Goal: Task Accomplishment & Management: Use online tool/utility

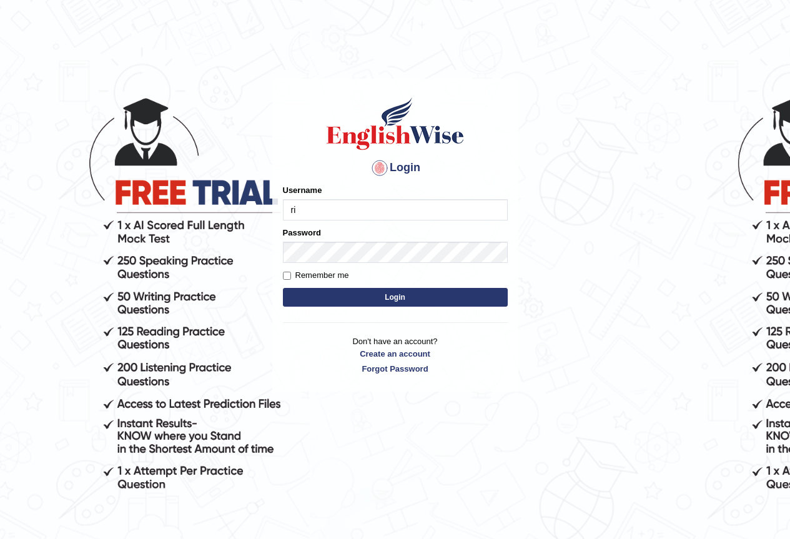
type input "Ridhima1"
click at [414, 293] on button "Login" at bounding box center [395, 297] width 225 height 19
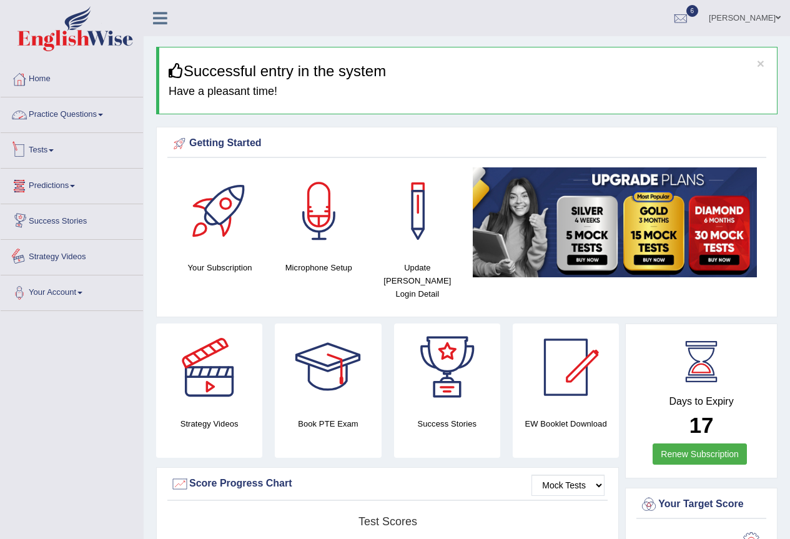
click at [66, 112] on link "Practice Questions" at bounding box center [72, 112] width 142 height 31
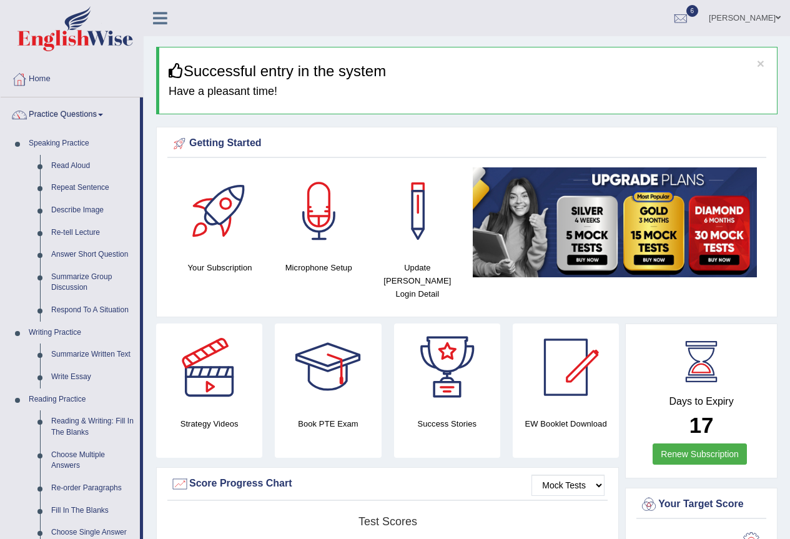
click at [63, 115] on link "Practice Questions" at bounding box center [70, 112] width 139 height 31
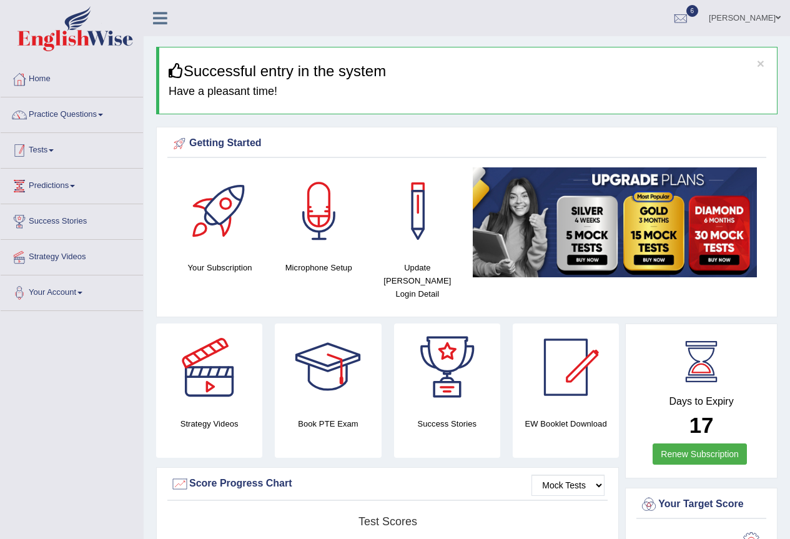
click at [60, 153] on link "Tests" at bounding box center [72, 148] width 142 height 31
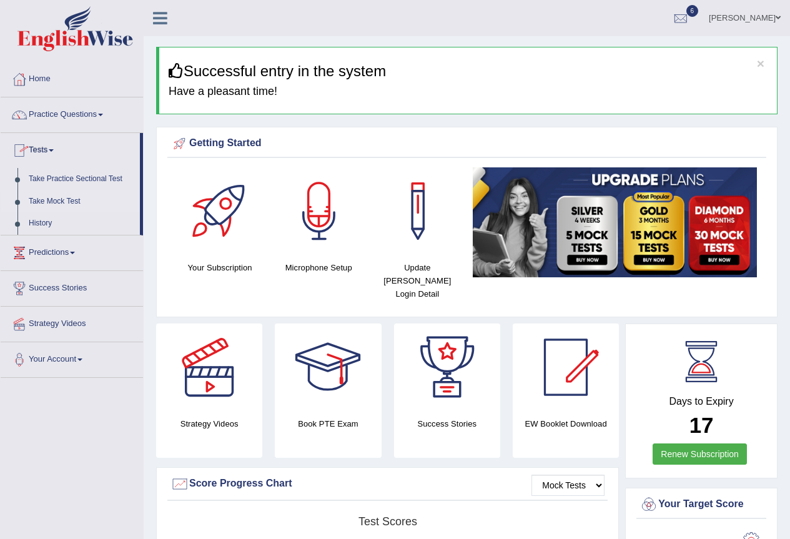
click at [55, 198] on link "Take Mock Test" at bounding box center [81, 201] width 117 height 22
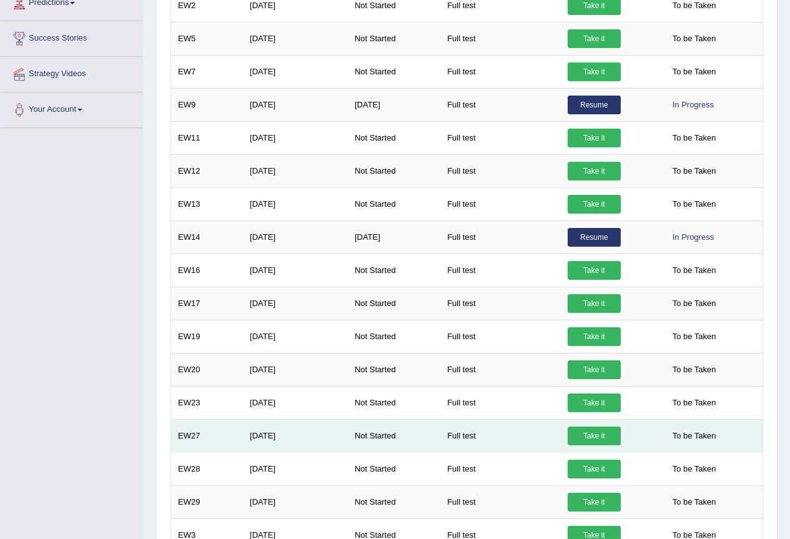
click at [589, 433] on link "Take it" at bounding box center [593, 435] width 53 height 19
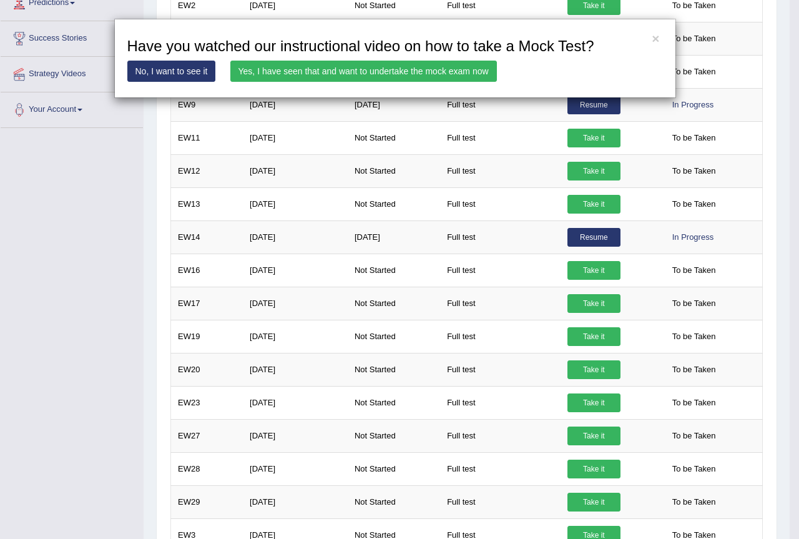
click at [311, 64] on link "Yes, I have seen that and want to undertake the mock exam now" at bounding box center [363, 71] width 267 height 21
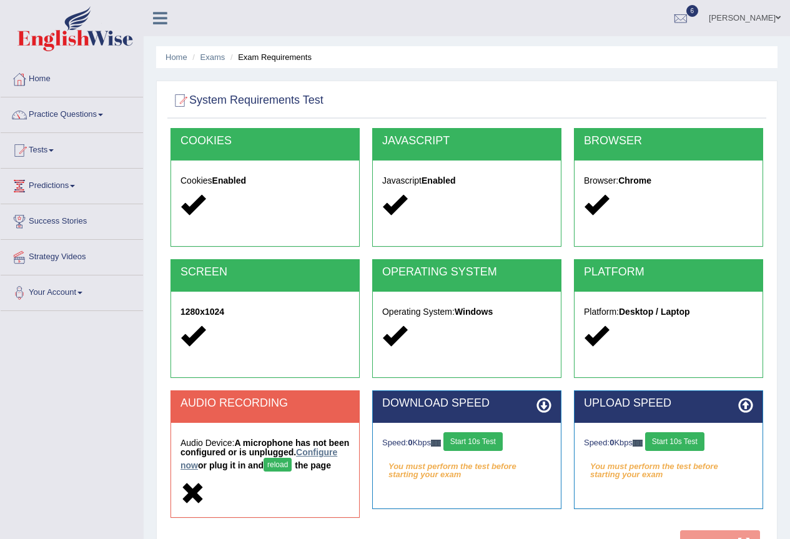
click at [212, 467] on link "Configure now" at bounding box center [258, 458] width 157 height 23
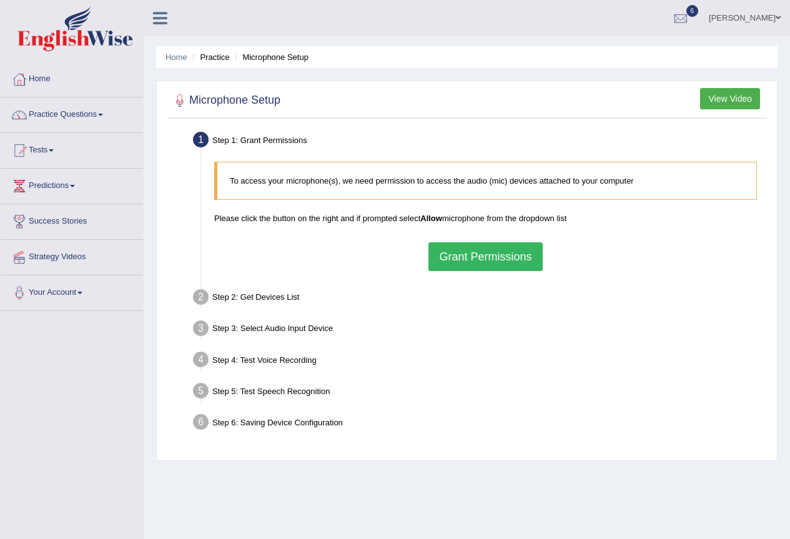
click at [502, 253] on button "Grant Permissions" at bounding box center [485, 256] width 114 height 29
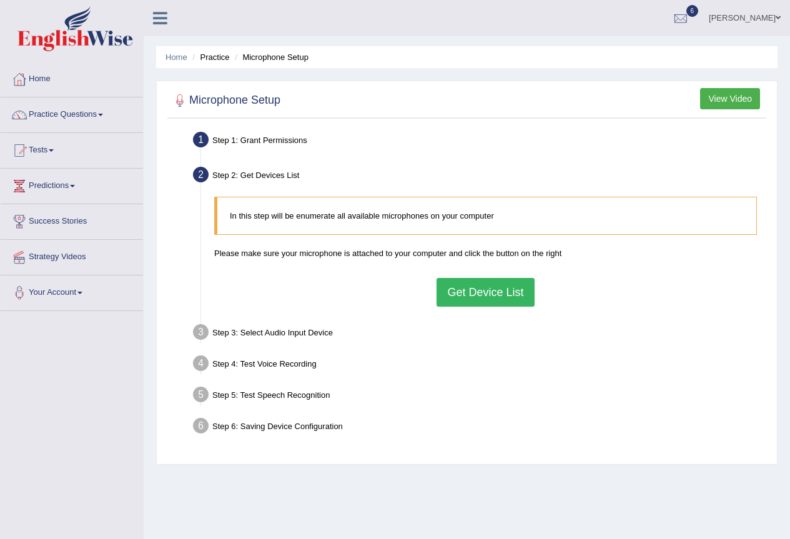
click at [486, 300] on button "Get Device List" at bounding box center [484, 292] width 97 height 29
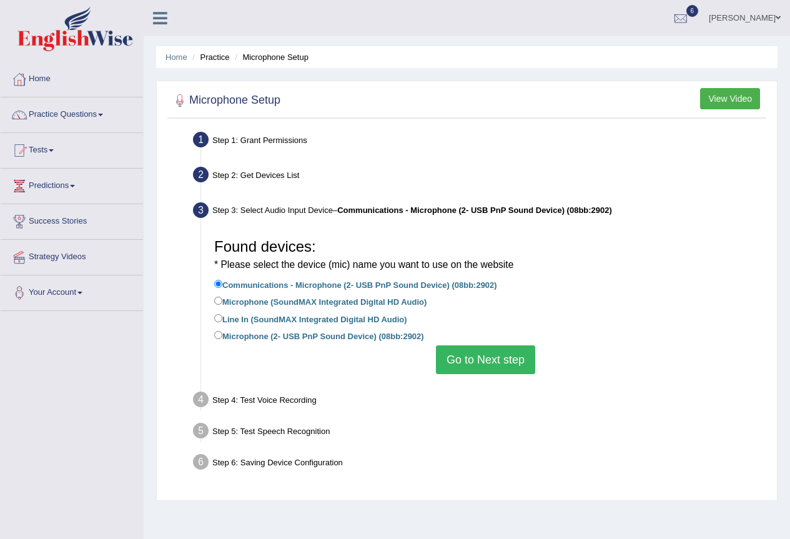
click at [486, 360] on button "Go to Next step" at bounding box center [485, 359] width 99 height 29
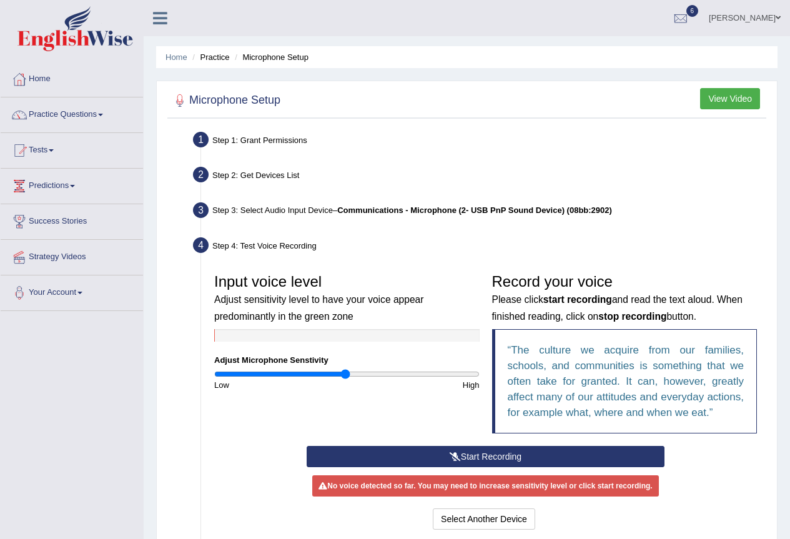
click at [458, 451] on button "Start Recording" at bounding box center [485, 456] width 358 height 21
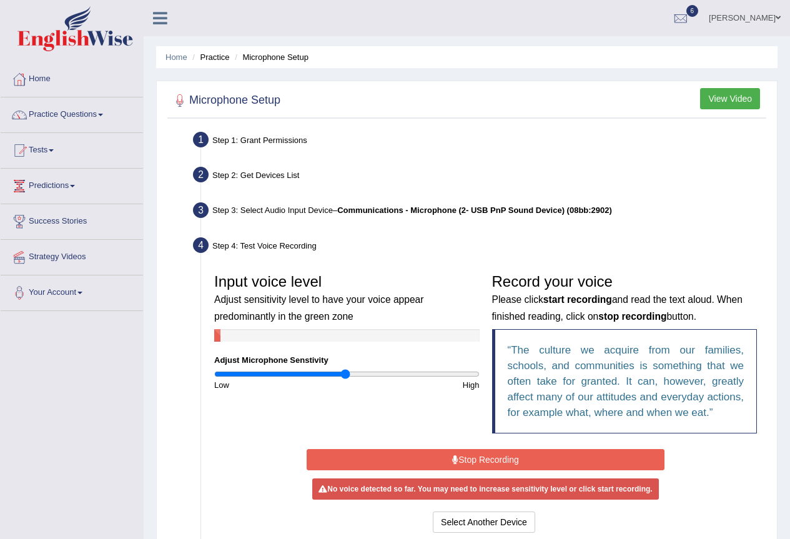
click at [436, 461] on button "Stop Recording" at bounding box center [485, 459] width 358 height 21
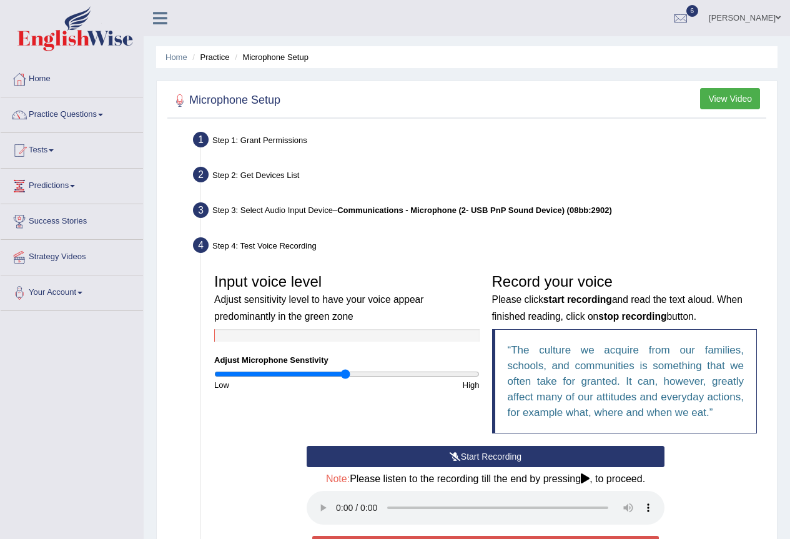
scroll to position [62, 0]
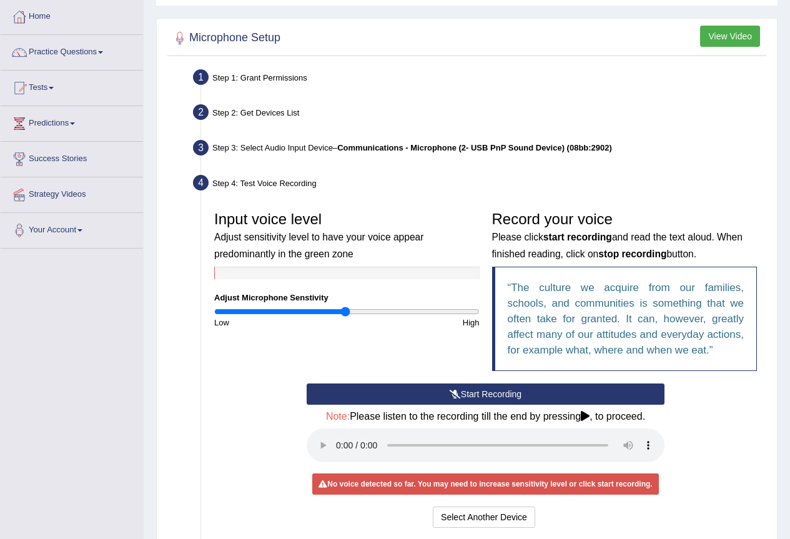
click at [454, 388] on button "Start Recording" at bounding box center [485, 393] width 358 height 21
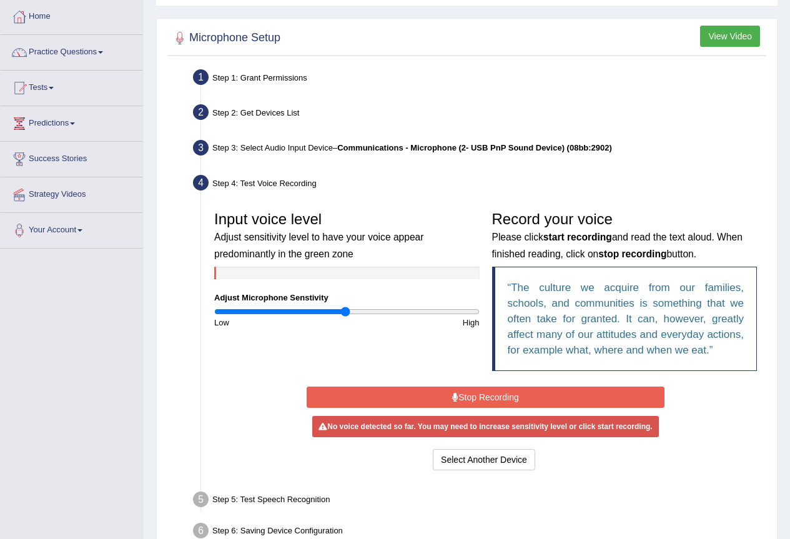
click at [446, 400] on button "Stop Recording" at bounding box center [485, 396] width 358 height 21
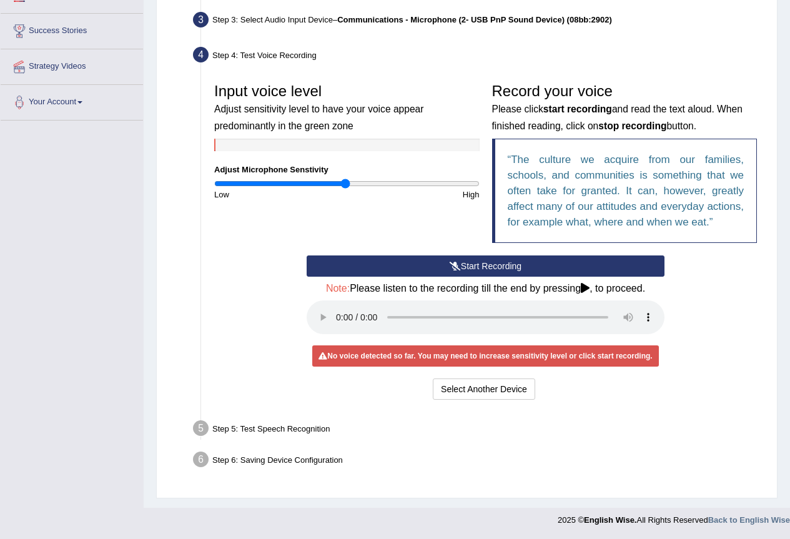
scroll to position [3, 0]
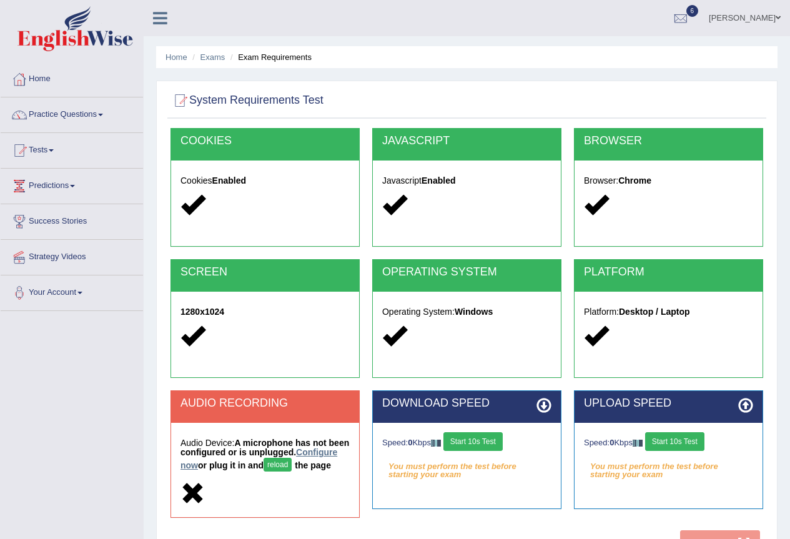
click at [230, 462] on link "Configure now" at bounding box center [258, 458] width 157 height 23
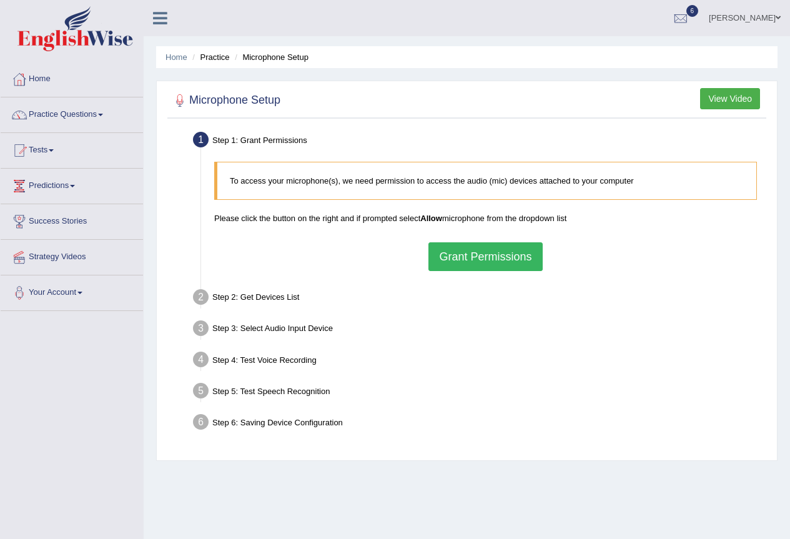
click at [481, 260] on button "Grant Permissions" at bounding box center [485, 256] width 114 height 29
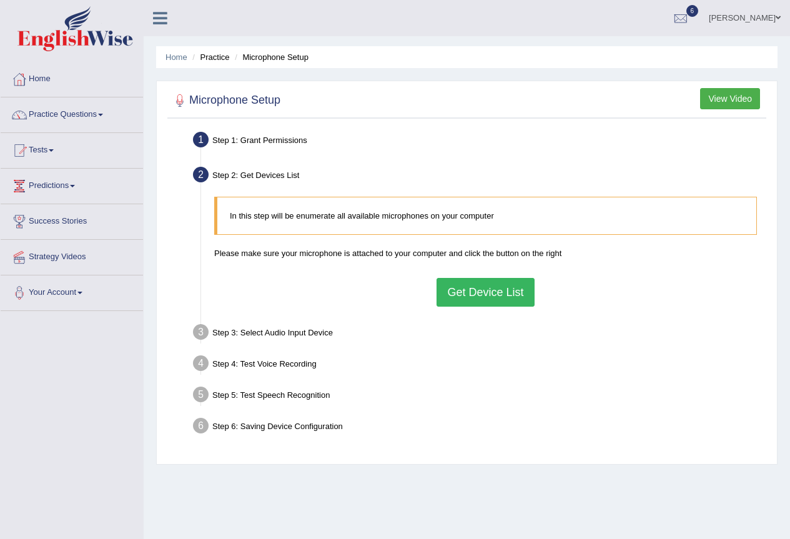
scroll to position [117, 0]
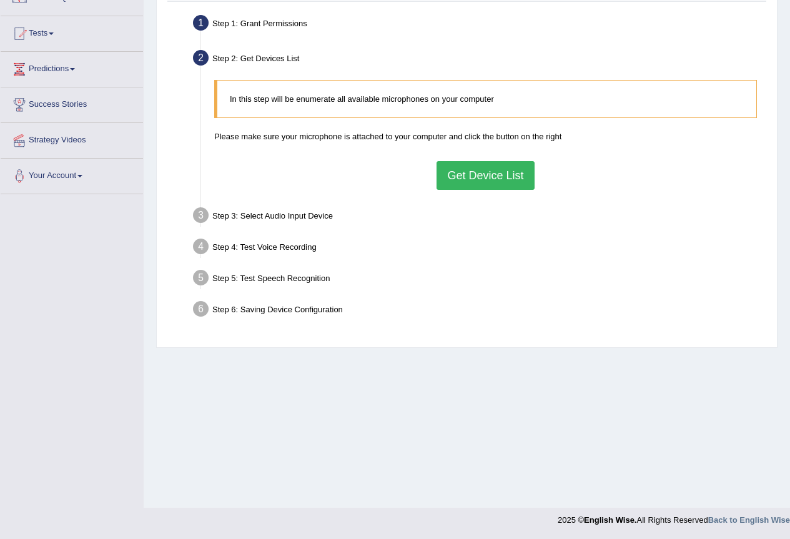
click at [469, 174] on button "Get Device List" at bounding box center [484, 175] width 97 height 29
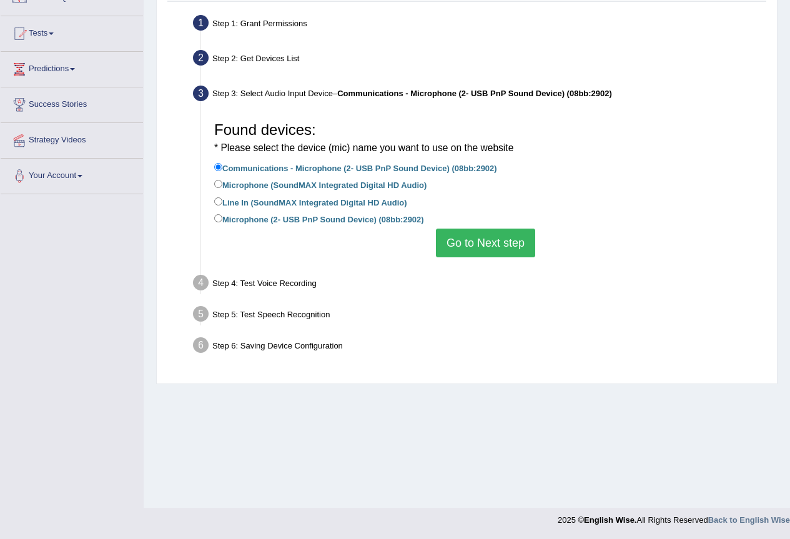
click at [471, 243] on button "Go to Next step" at bounding box center [485, 242] width 99 height 29
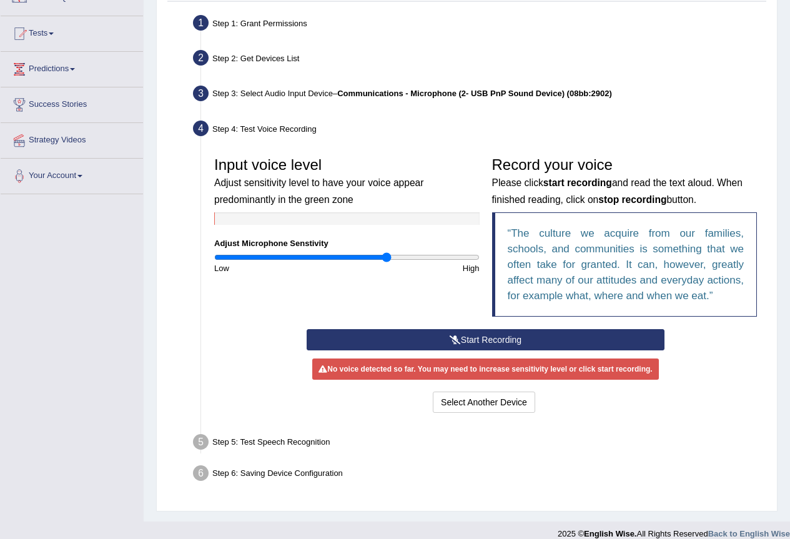
click at [387, 253] on input "range" at bounding box center [346, 257] width 265 height 10
click at [397, 338] on button "Start Recording" at bounding box center [485, 339] width 358 height 21
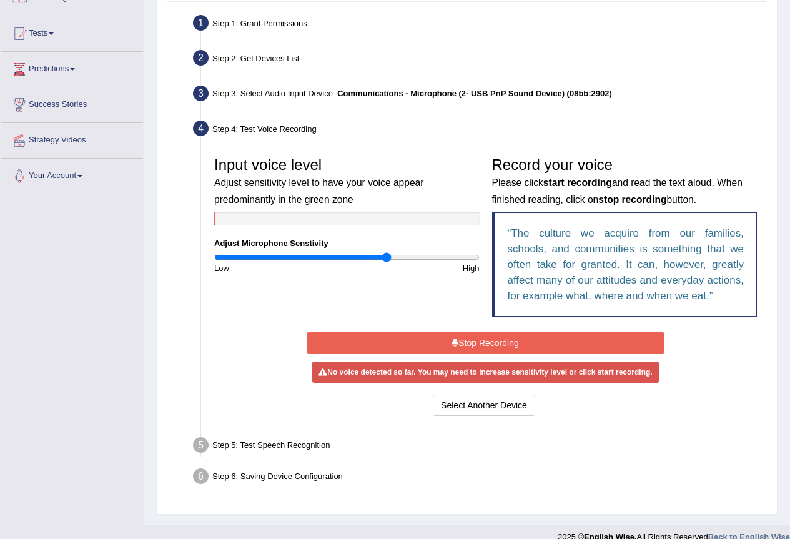
click at [397, 338] on button "Stop Recording" at bounding box center [485, 342] width 358 height 21
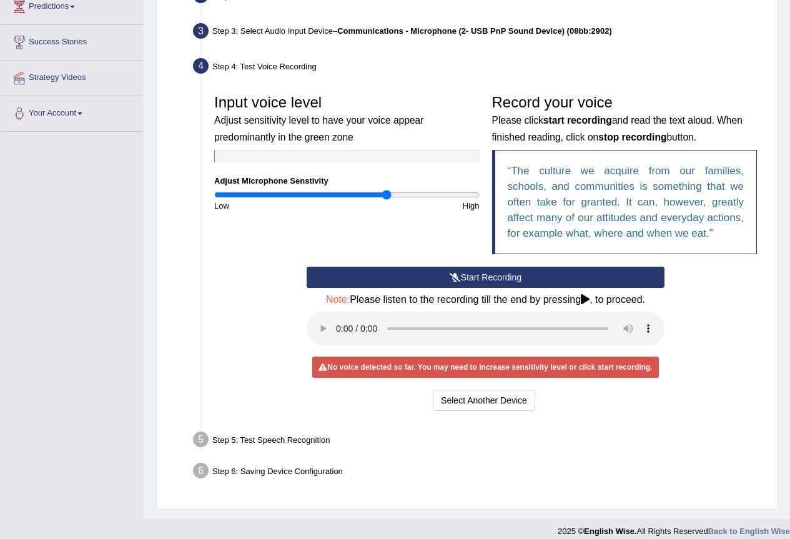
scroll to position [190, 0]
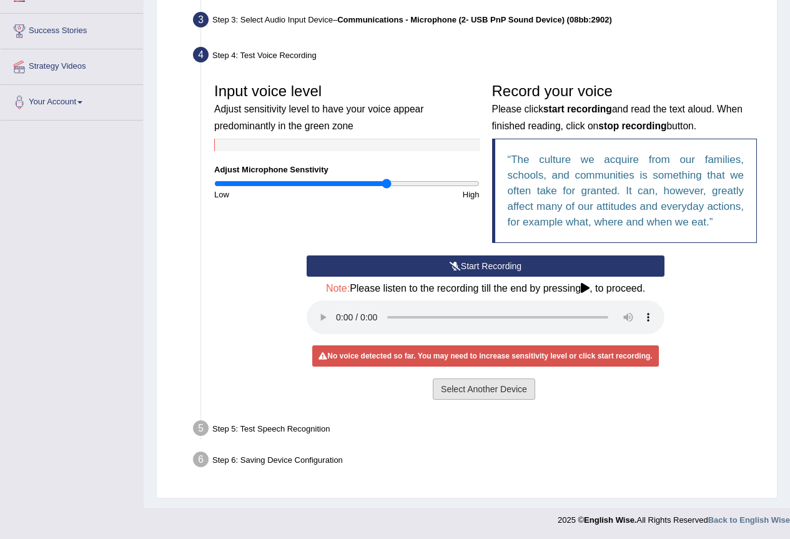
click at [468, 386] on button "Select Another Device" at bounding box center [484, 388] width 102 height 21
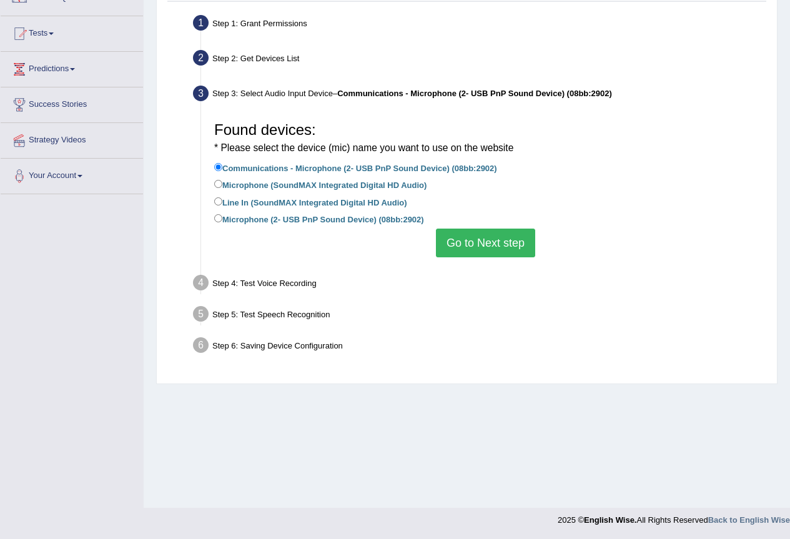
click at [479, 248] on button "Go to Next step" at bounding box center [485, 242] width 99 height 29
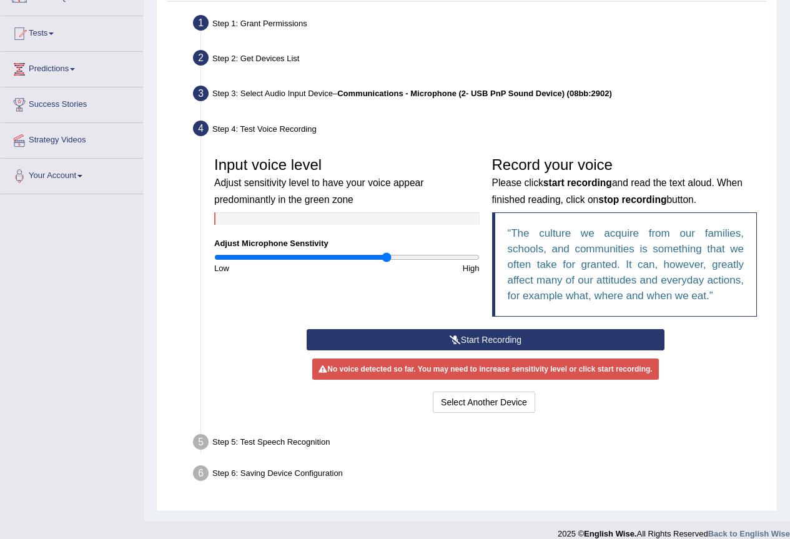
click at [424, 340] on button "Start Recording" at bounding box center [485, 339] width 358 height 21
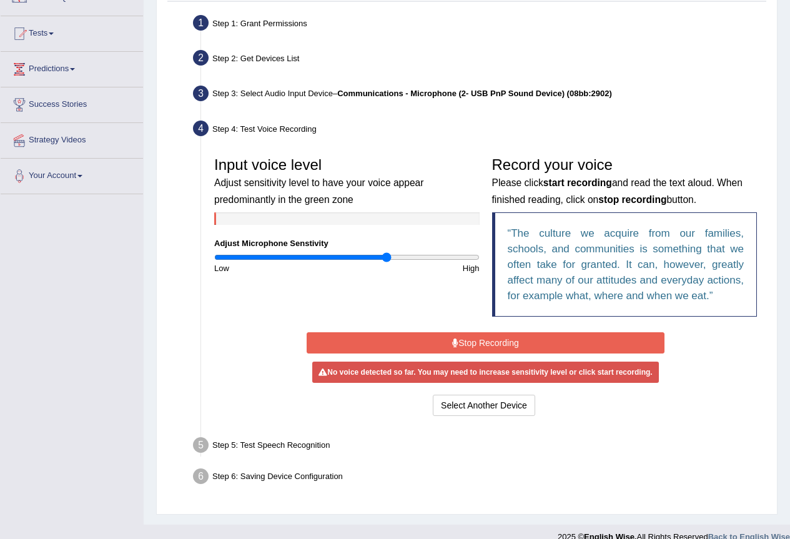
click at [424, 340] on button "Stop Recording" at bounding box center [485, 342] width 358 height 21
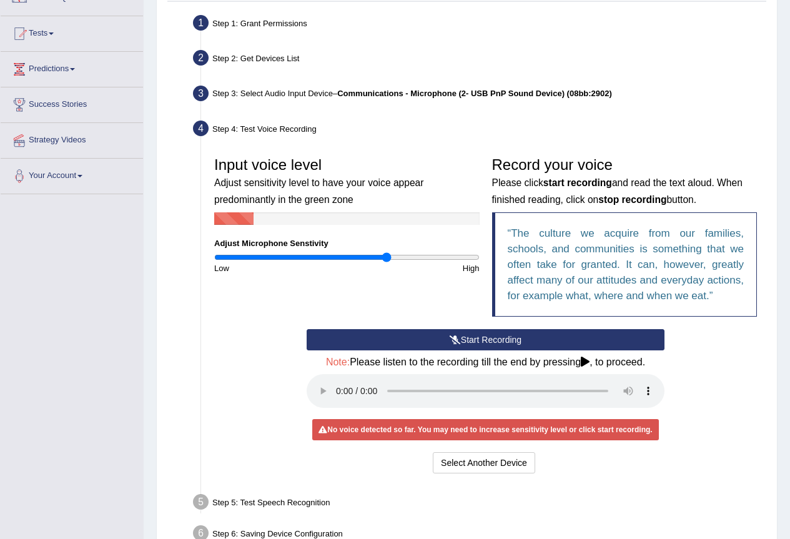
scroll to position [190, 0]
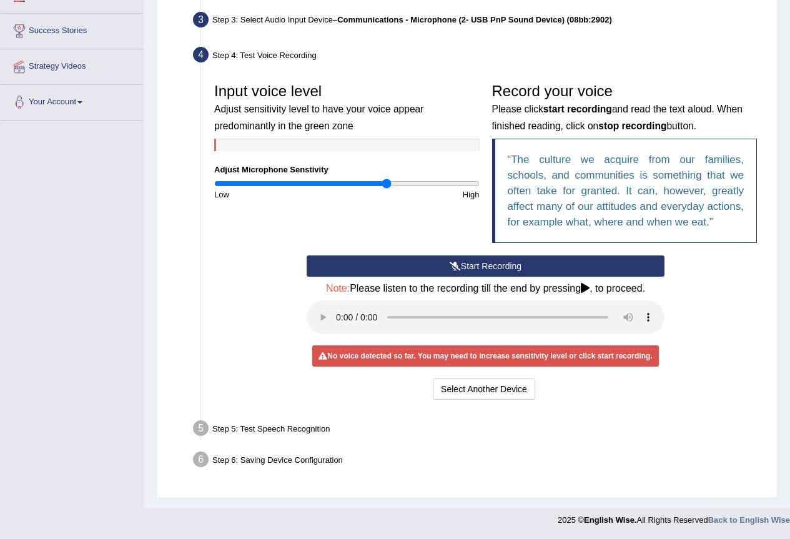
click at [366, 350] on div "No voice detected so far. You may need to increase sensitivity level or click s…" at bounding box center [485, 355] width 346 height 21
type input "1.56"
click at [418, 181] on input "range" at bounding box center [346, 184] width 265 height 10
click at [358, 278] on div "Start Recording Stop Recording Note: Please listen to the recording till the en…" at bounding box center [485, 328] width 370 height 147
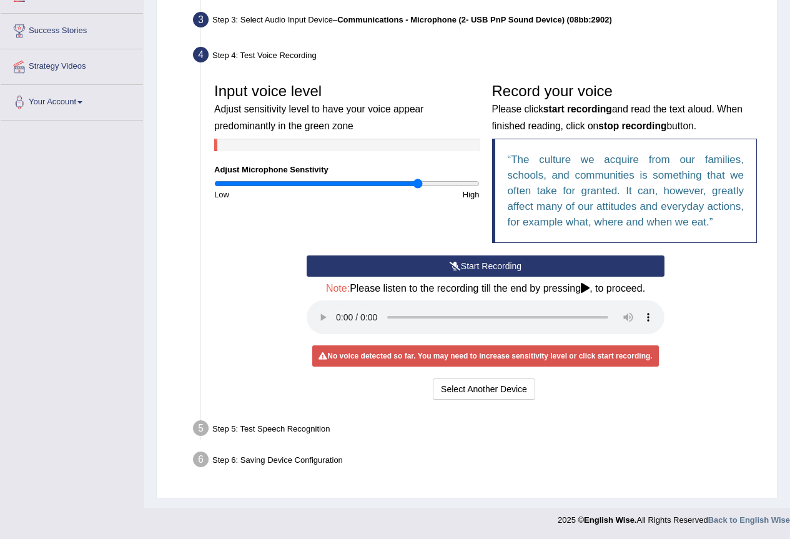
click at [358, 262] on button "Start Recording" at bounding box center [485, 265] width 358 height 21
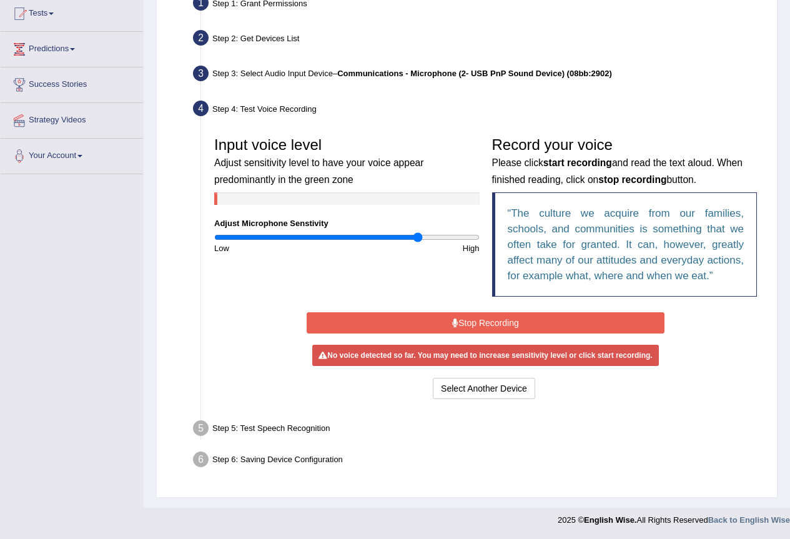
scroll to position [134, 0]
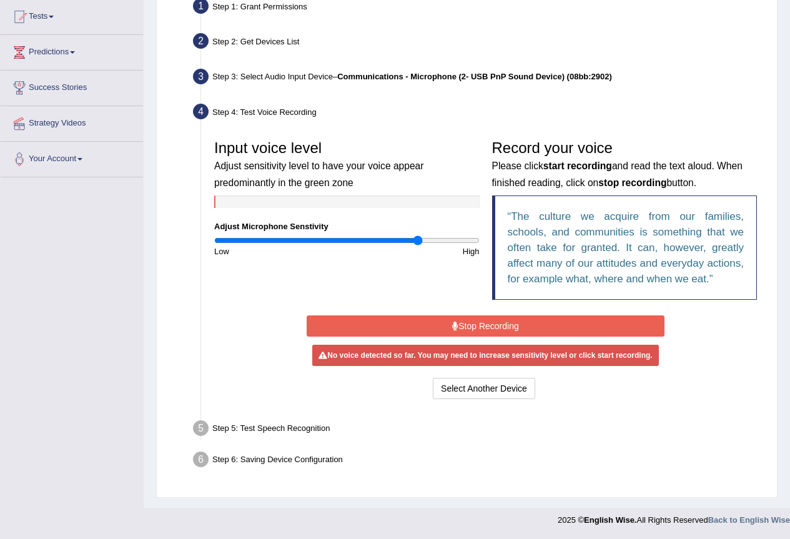
click at [371, 328] on button "Stop Recording" at bounding box center [485, 325] width 358 height 21
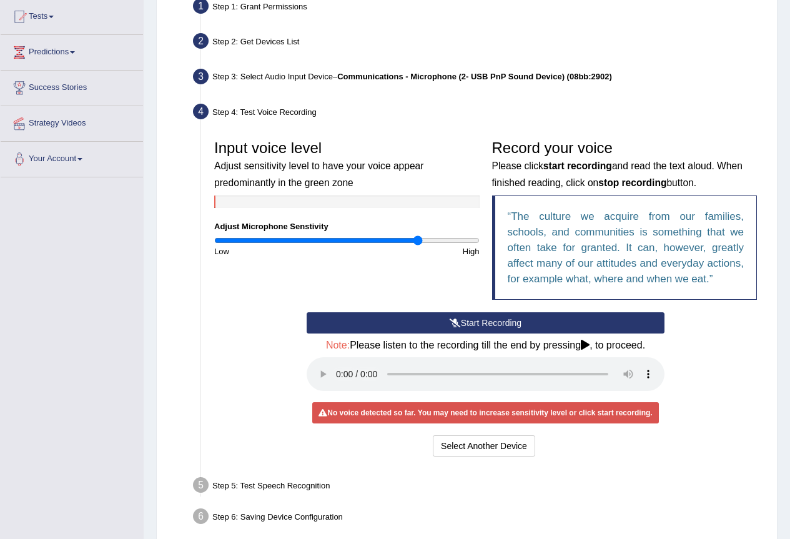
click at [371, 326] on button "Start Recording" at bounding box center [485, 322] width 358 height 21
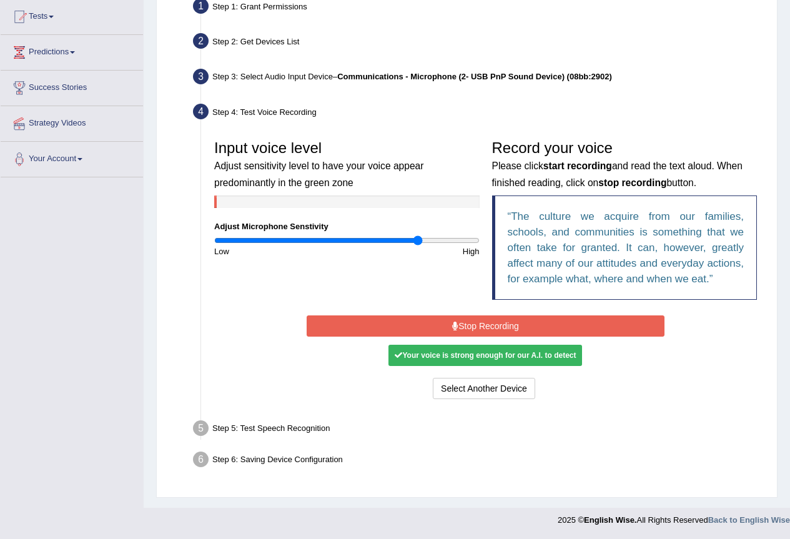
click at [370, 321] on button "Stop Recording" at bounding box center [485, 325] width 358 height 21
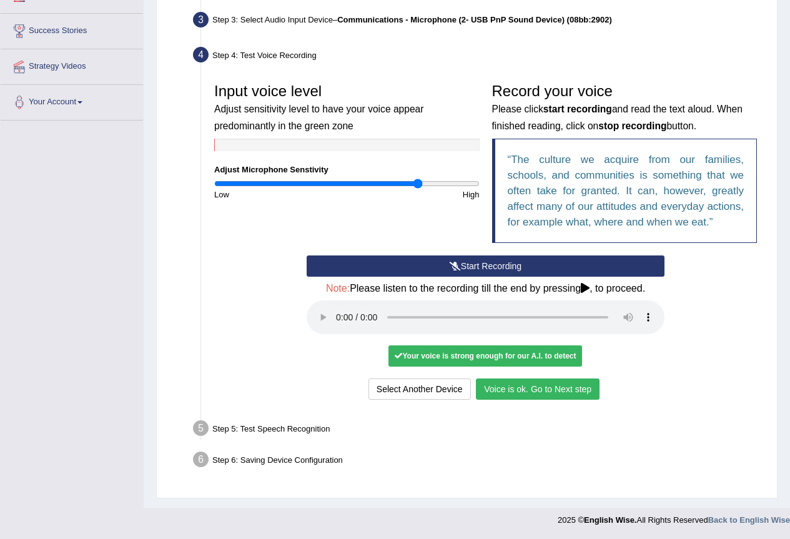
scroll to position [3, 0]
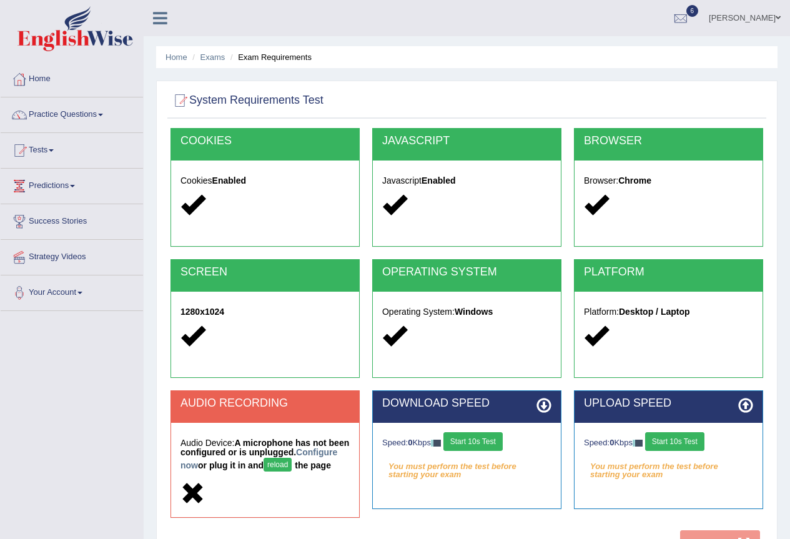
scroll to position [117, 0]
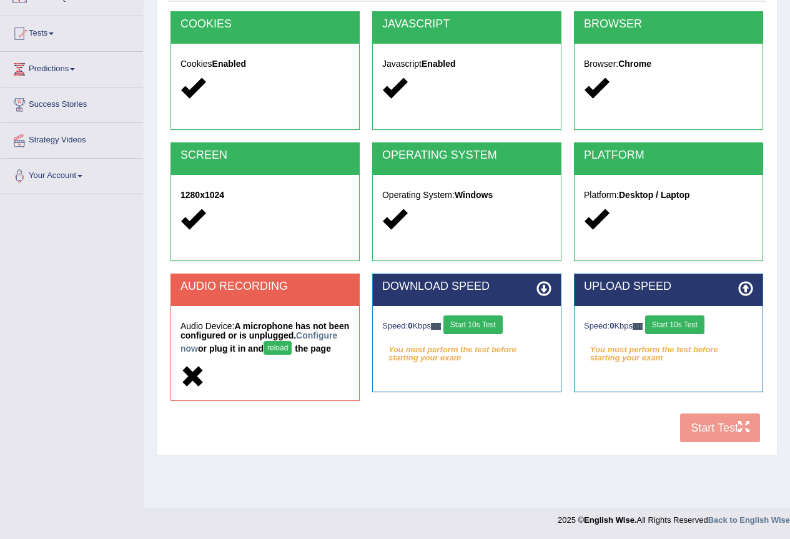
click at [502, 320] on button "Start 10s Test" at bounding box center [472, 324] width 59 height 19
click at [680, 326] on button "Start 10s Test" at bounding box center [674, 324] width 59 height 19
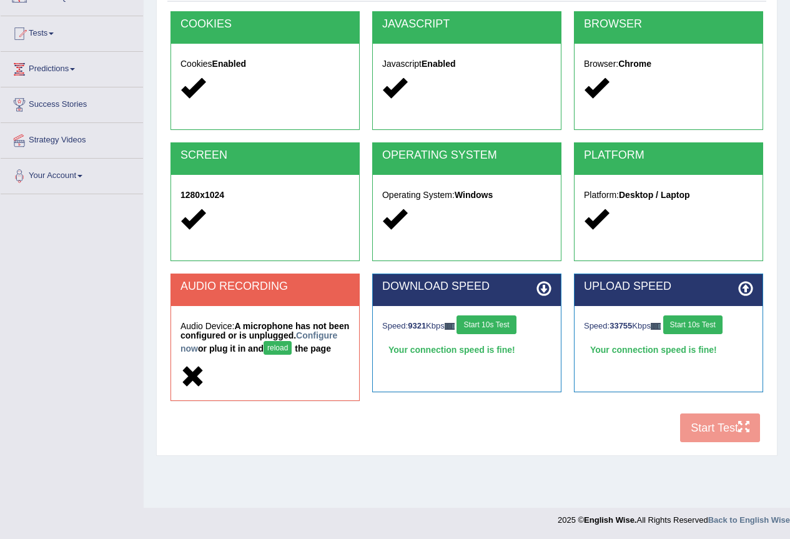
click at [483, 320] on button "Start 10s Test" at bounding box center [485, 324] width 59 height 19
click at [696, 325] on button "Start 10s Test" at bounding box center [692, 324] width 59 height 19
click at [291, 342] on button "reload" at bounding box center [277, 348] width 28 height 14
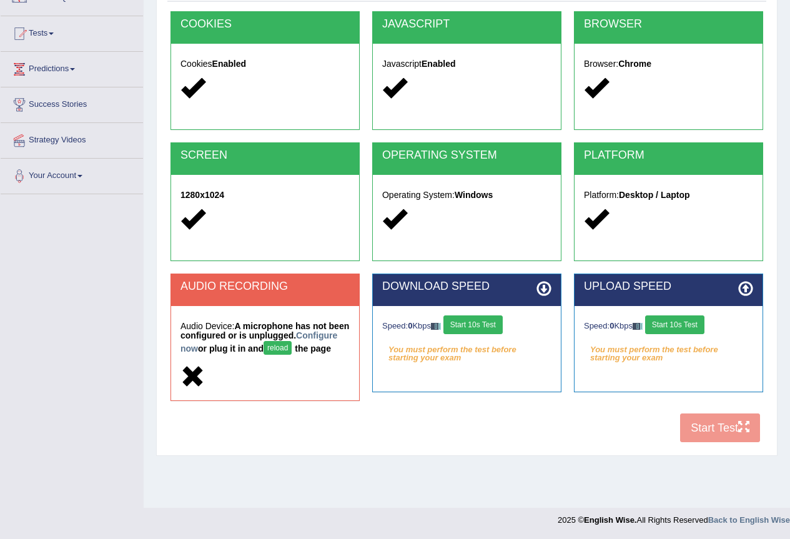
scroll to position [117, 0]
click at [291, 349] on button "reload" at bounding box center [277, 348] width 28 height 14
click at [235, 343] on link "Configure now" at bounding box center [258, 341] width 157 height 23
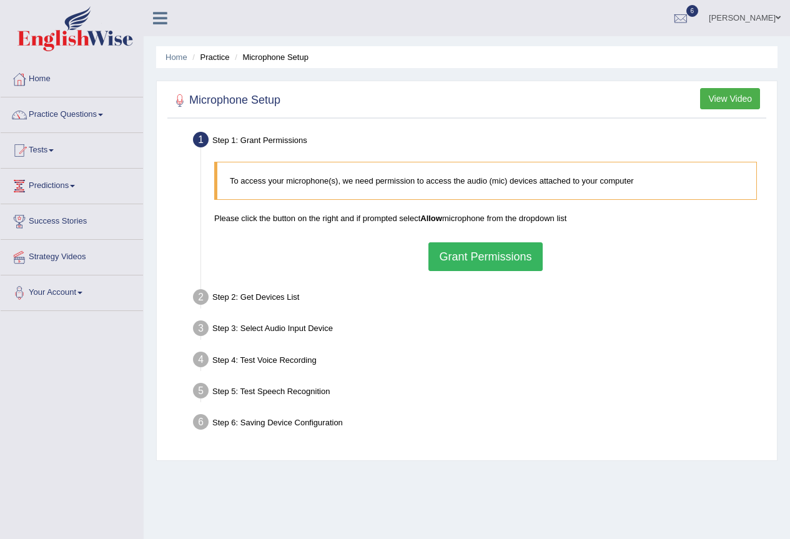
click at [469, 263] on button "Grant Permissions" at bounding box center [485, 256] width 114 height 29
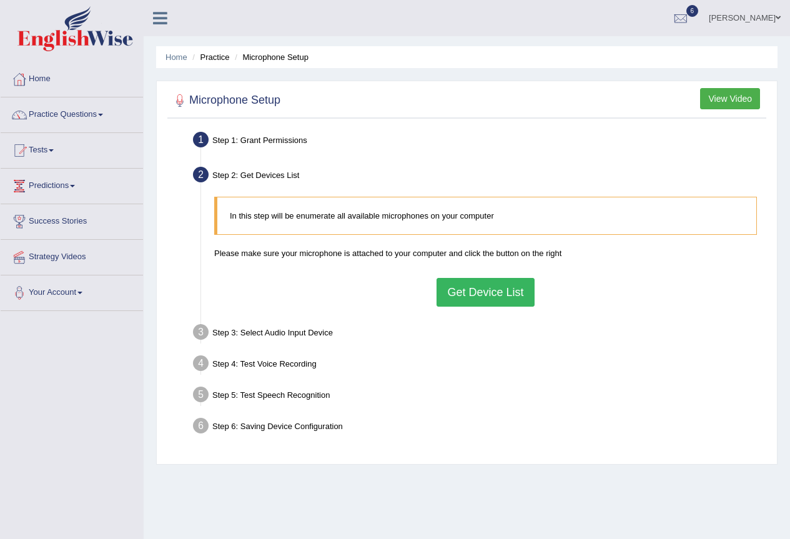
click at [463, 293] on button "Get Device List" at bounding box center [484, 292] width 97 height 29
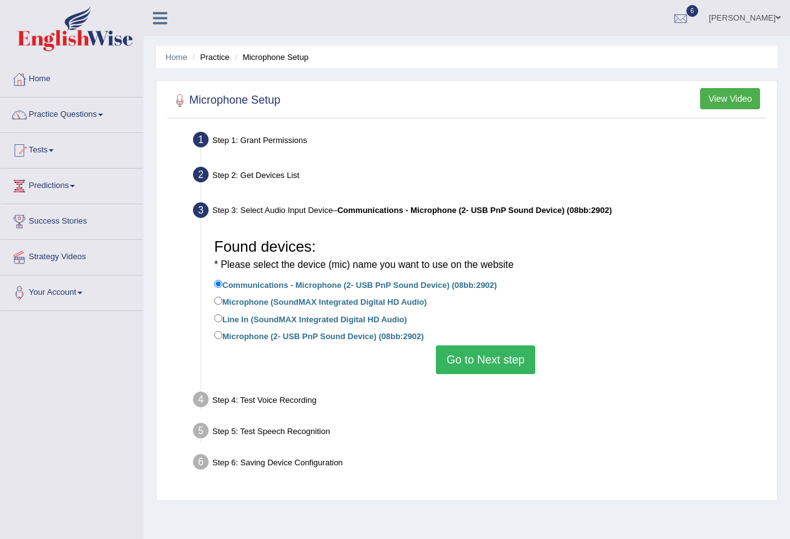
click at [472, 366] on button "Go to Next step" at bounding box center [485, 359] width 99 height 29
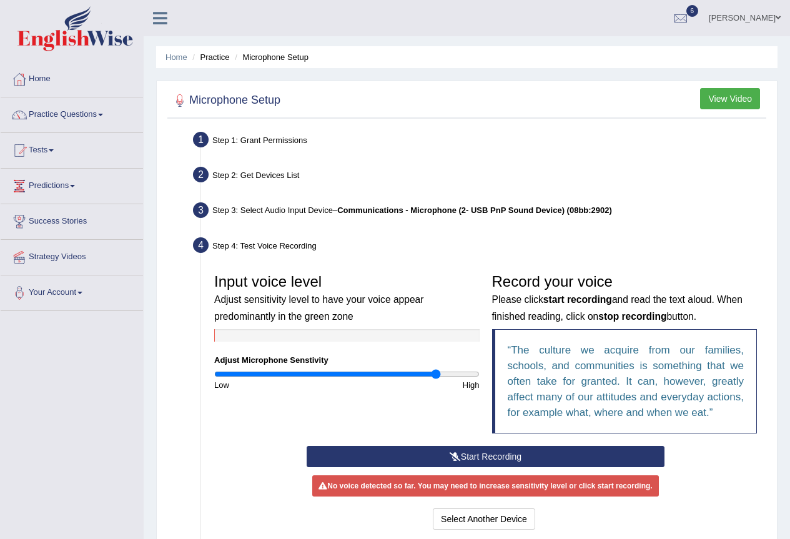
type input "1.7"
click at [435, 376] on input "range" at bounding box center [346, 374] width 265 height 10
click at [473, 449] on button "Start Recording" at bounding box center [485, 456] width 358 height 21
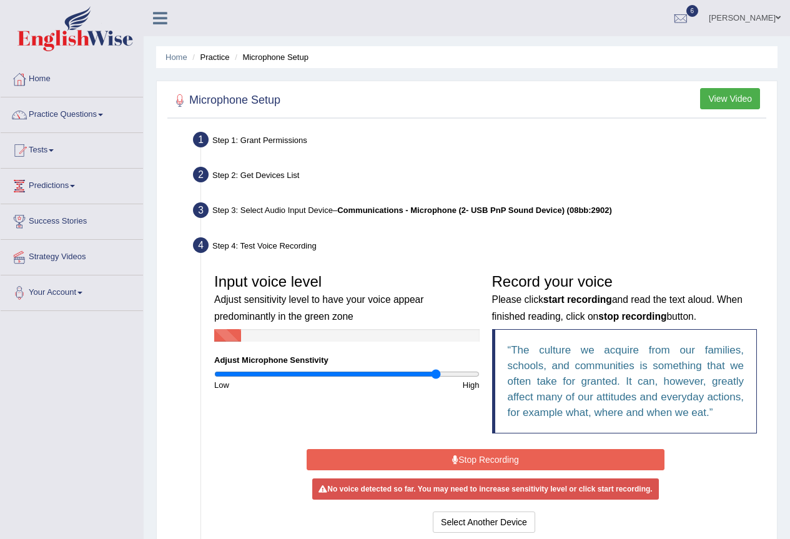
click at [382, 458] on button "Stop Recording" at bounding box center [485, 459] width 358 height 21
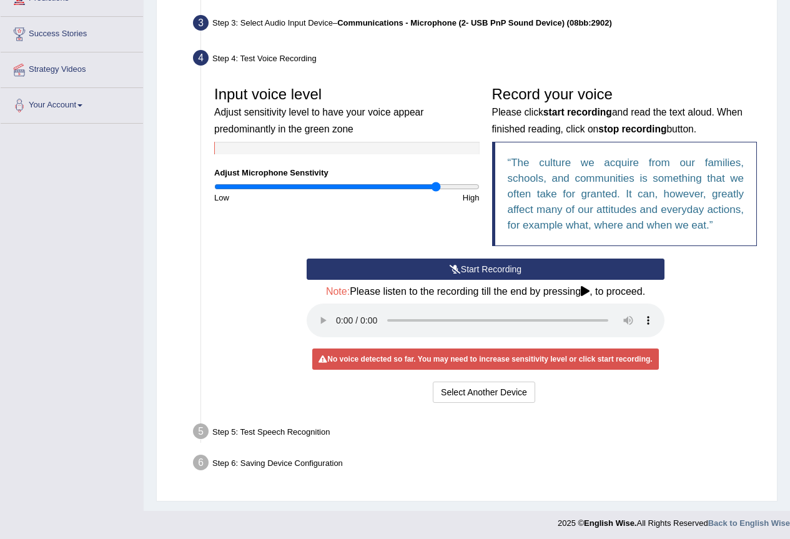
scroll to position [190, 0]
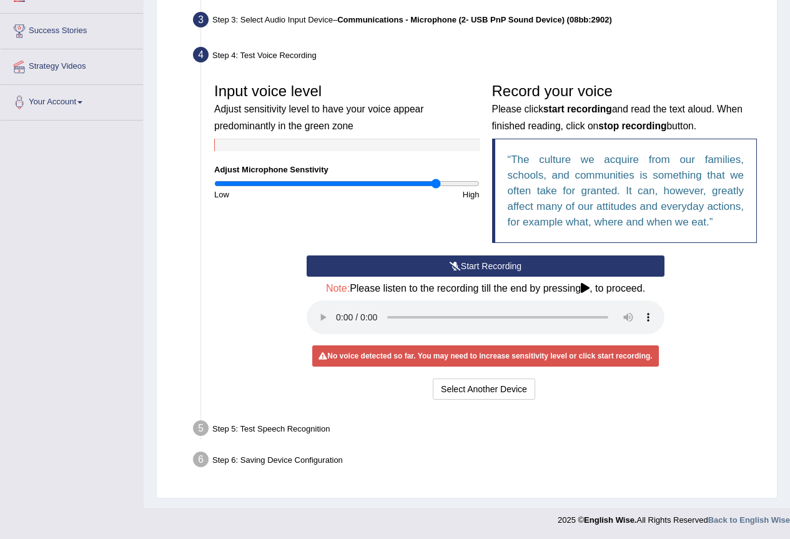
click at [479, 267] on button "Start Recording" at bounding box center [485, 265] width 358 height 21
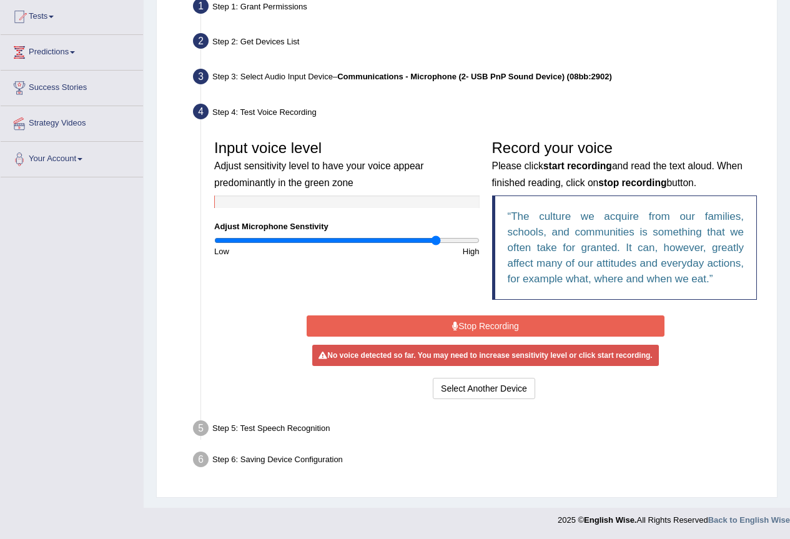
scroll to position [134, 0]
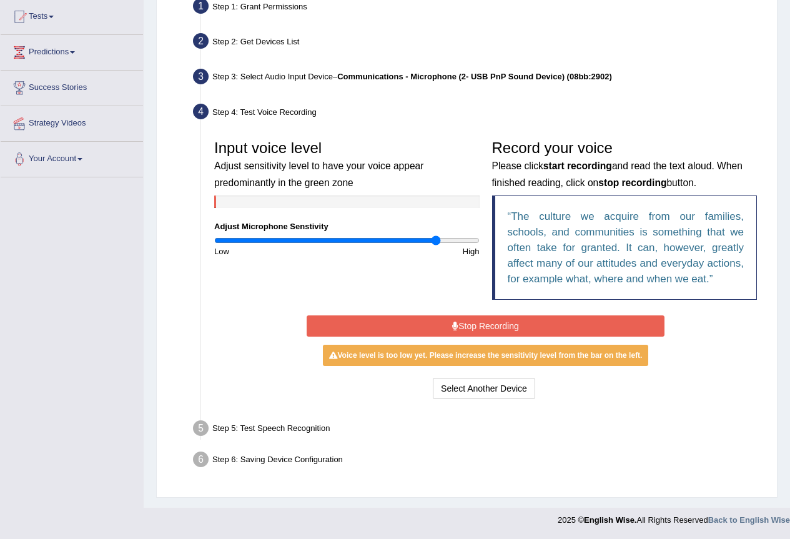
click at [476, 324] on button "Stop Recording" at bounding box center [485, 325] width 358 height 21
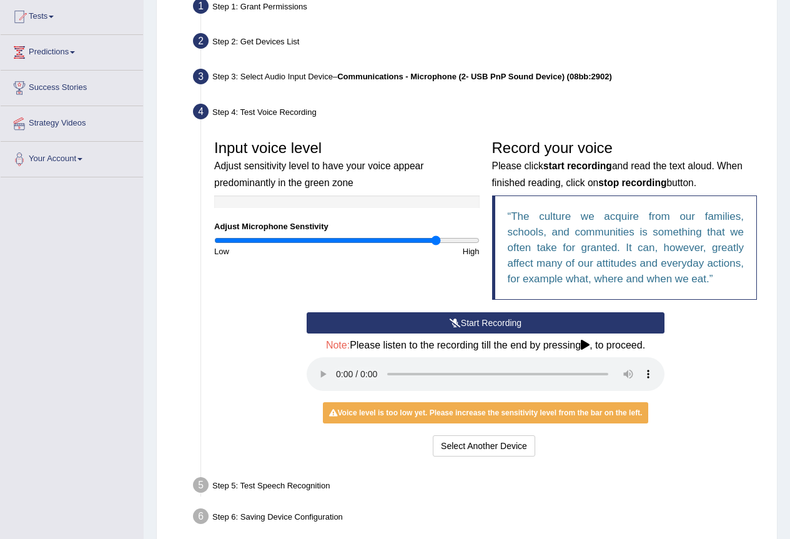
click at [348, 287] on div "Input voice level Adjust sensitivity level to have your voice appear predominan…" at bounding box center [485, 223] width 555 height 179
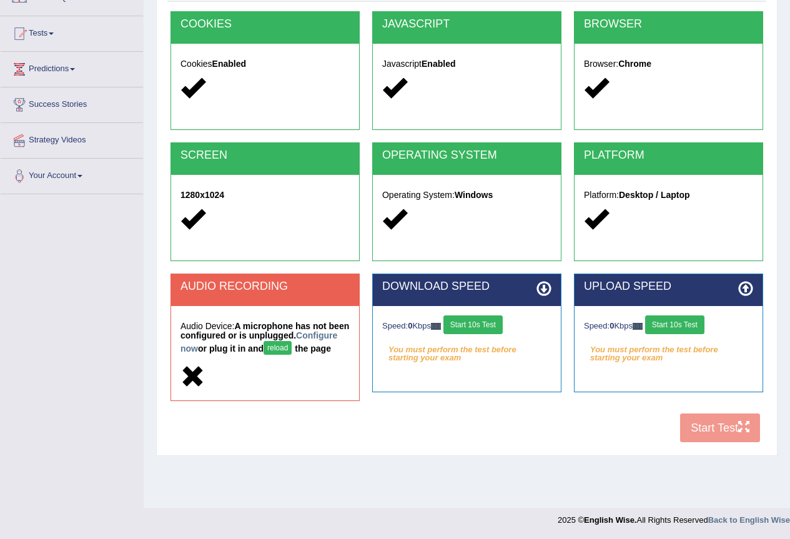
scroll to position [117, 0]
click at [291, 346] on button "reload" at bounding box center [277, 348] width 28 height 14
click at [291, 348] on button "reload" at bounding box center [277, 348] width 28 height 14
click at [234, 353] on link "Configure now" at bounding box center [258, 341] width 157 height 23
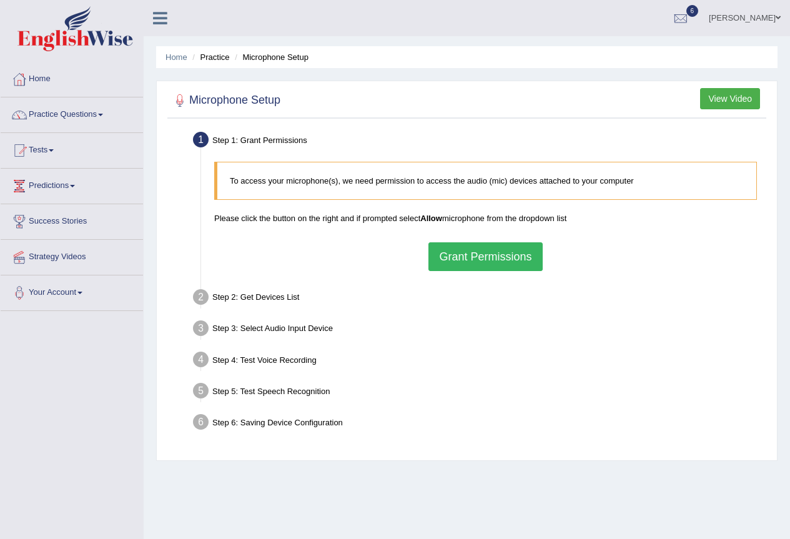
click at [460, 255] on button "Grant Permissions" at bounding box center [485, 256] width 114 height 29
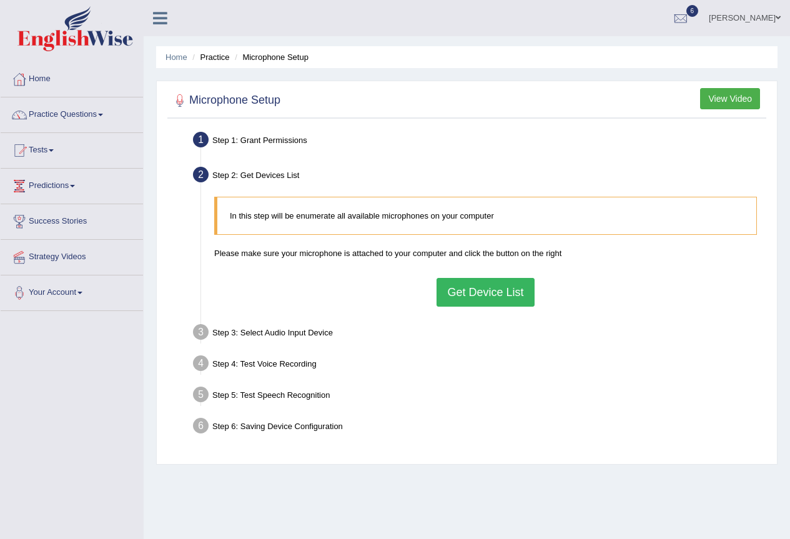
click at [484, 298] on button "Get Device List" at bounding box center [484, 292] width 97 height 29
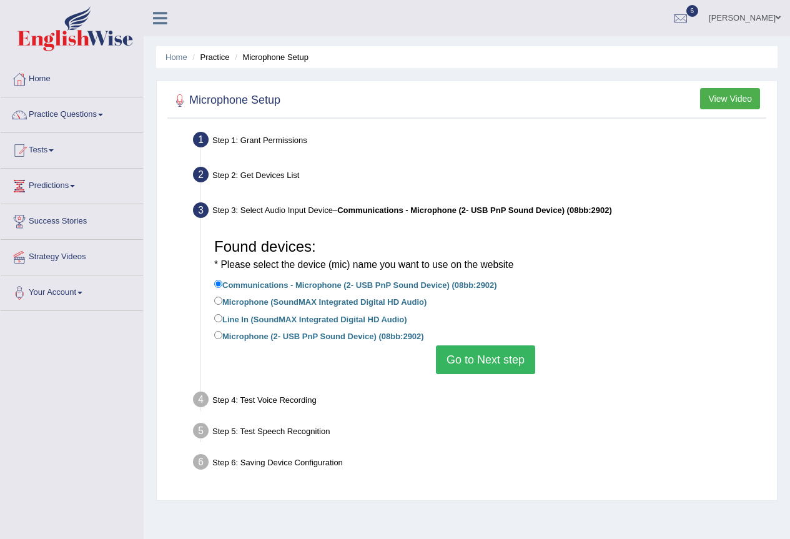
click at [451, 353] on button "Go to Next step" at bounding box center [485, 359] width 99 height 29
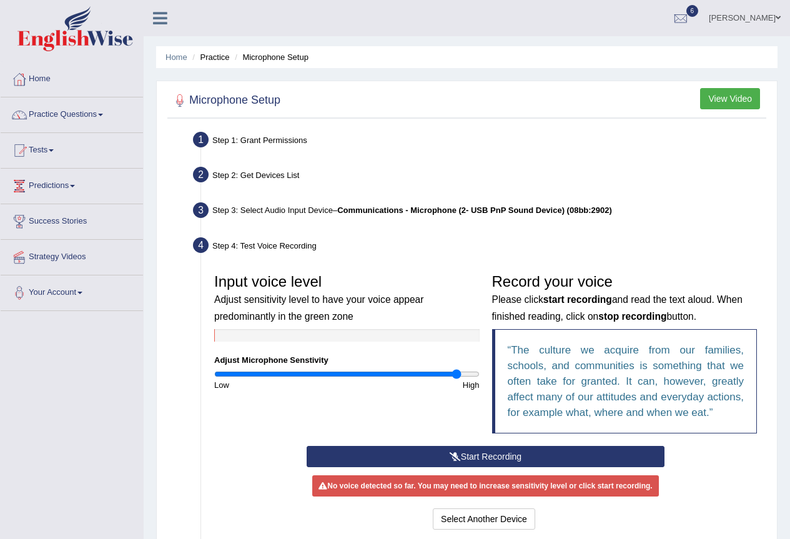
type input "1.86"
click at [455, 370] on input "range" at bounding box center [346, 374] width 265 height 10
click at [459, 452] on icon at bounding box center [454, 456] width 11 height 9
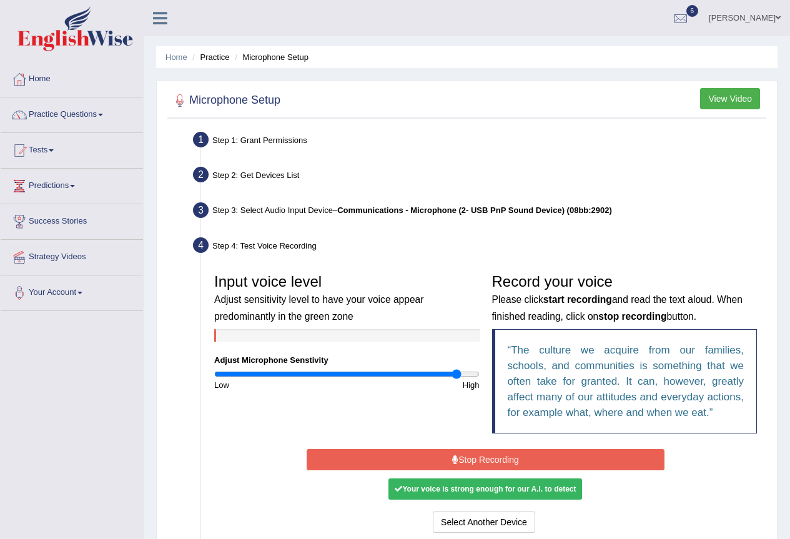
click at [428, 491] on div "Your voice is strong enough for our A.I. to detect" at bounding box center [484, 488] width 193 height 21
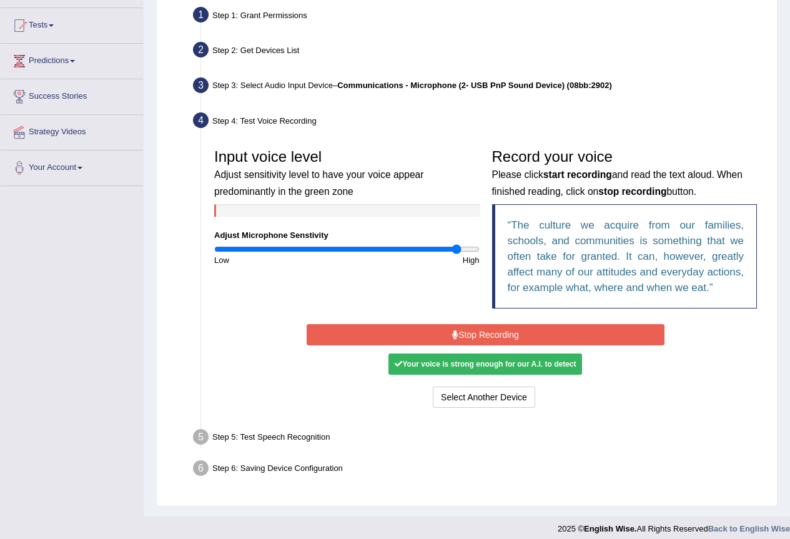
scroll to position [134, 0]
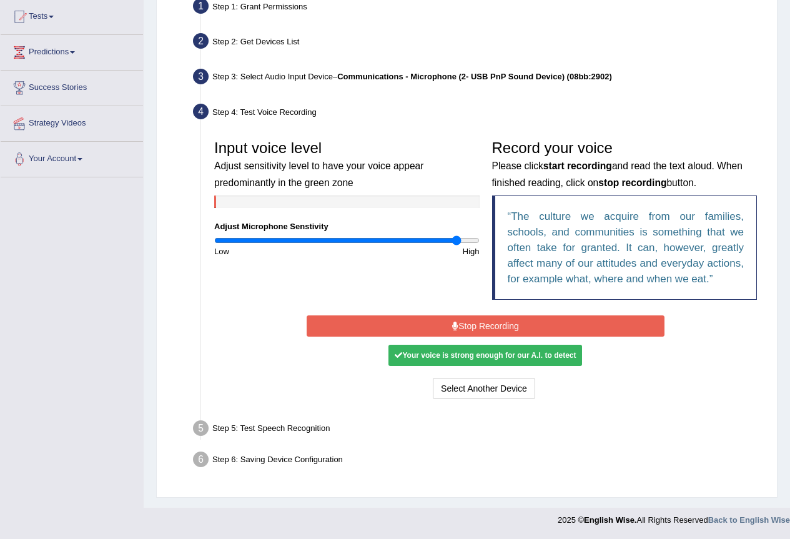
click at [382, 319] on button "Stop Recording" at bounding box center [485, 325] width 358 height 21
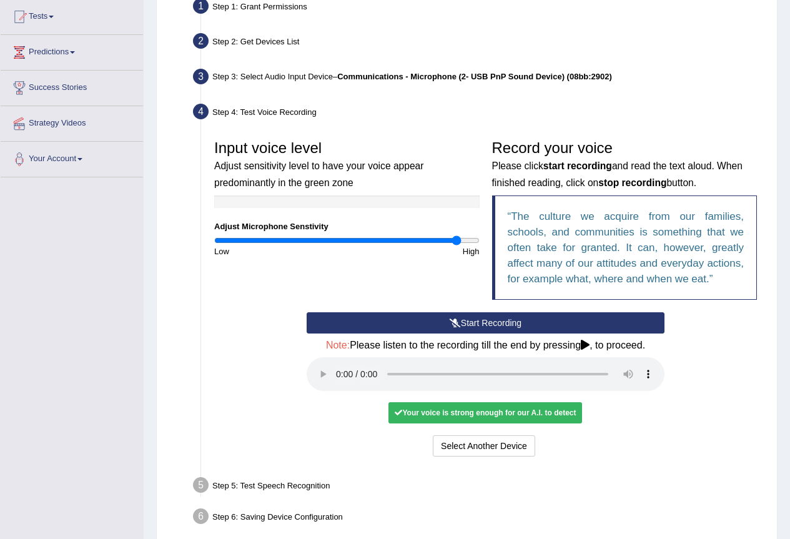
click at [451, 318] on icon at bounding box center [454, 322] width 11 height 9
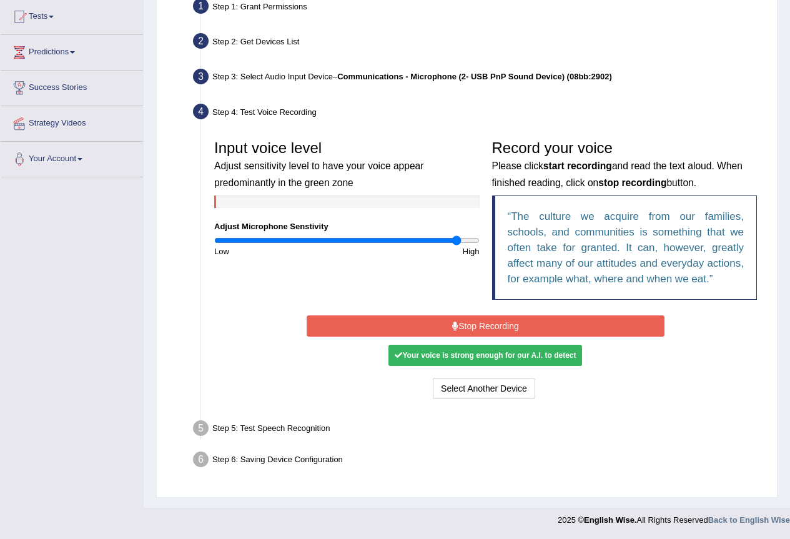
click at [487, 356] on div "Your voice is strong enough for our A.I. to detect" at bounding box center [484, 355] width 193 height 21
click at [487, 325] on button "Stop Recording" at bounding box center [485, 325] width 358 height 21
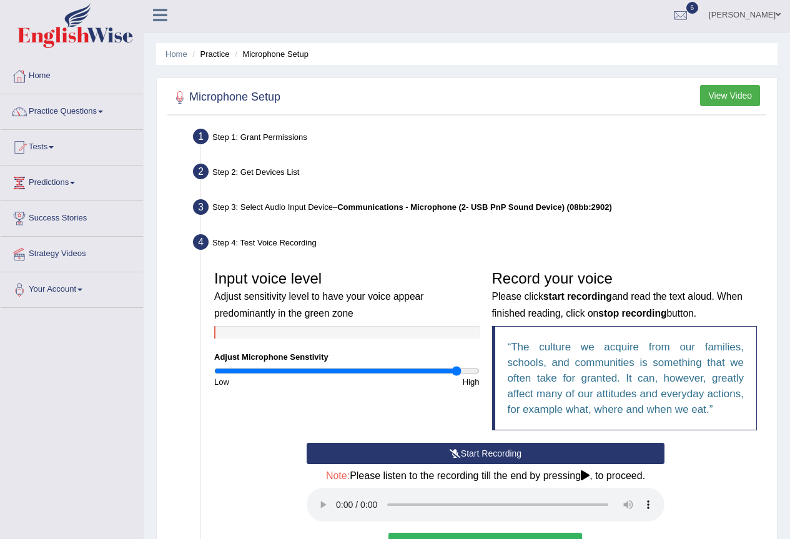
scroll to position [0, 0]
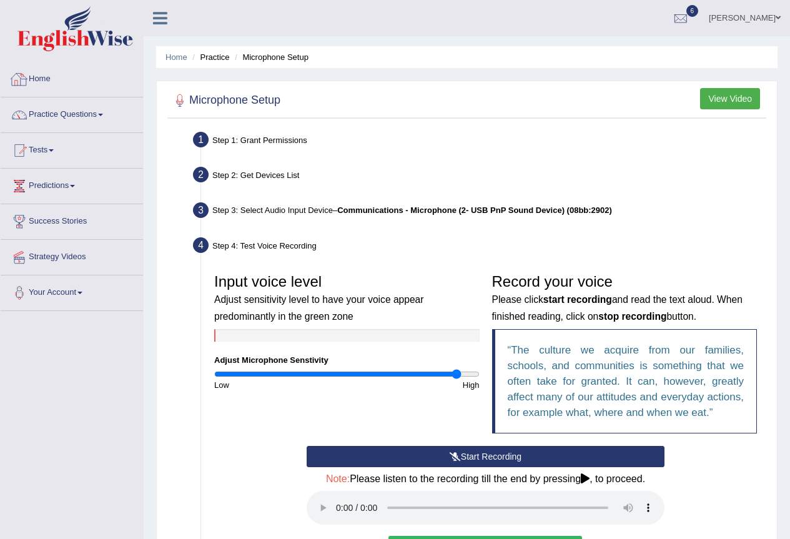
click at [61, 76] on link "Home" at bounding box center [72, 77] width 142 height 31
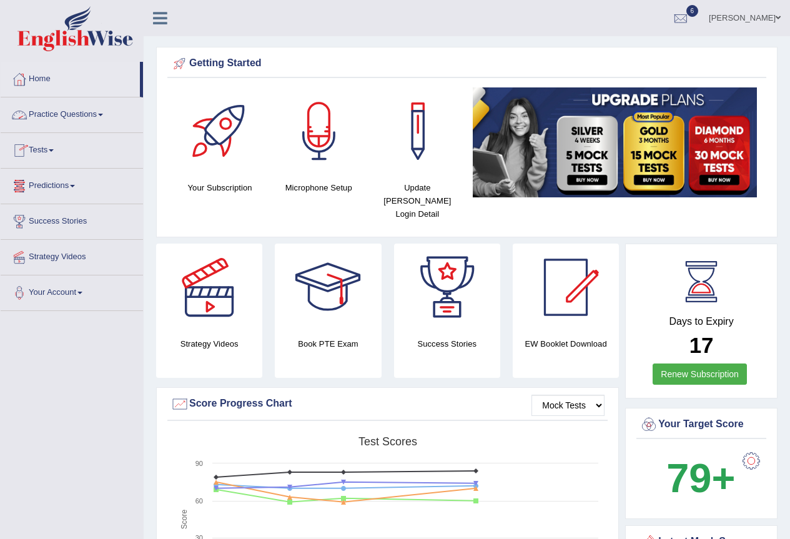
click at [68, 161] on link "Tests" at bounding box center [72, 148] width 142 height 31
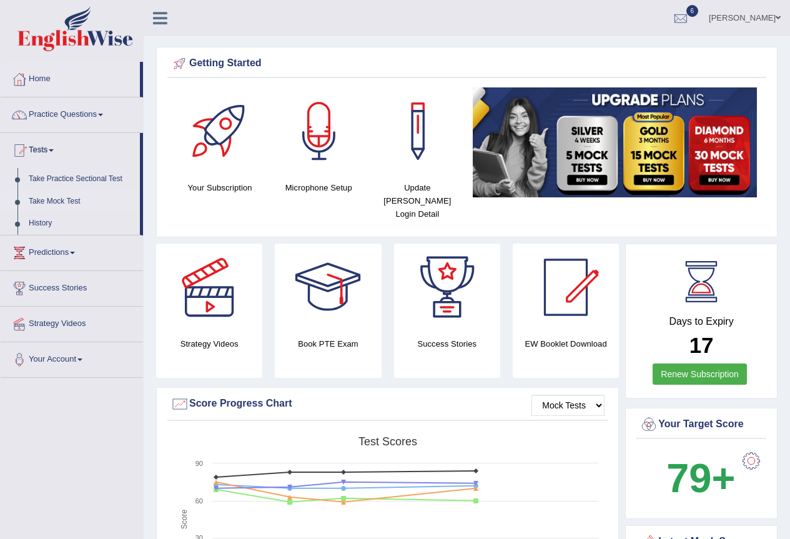
click at [73, 192] on link "Take Mock Test" at bounding box center [81, 201] width 117 height 22
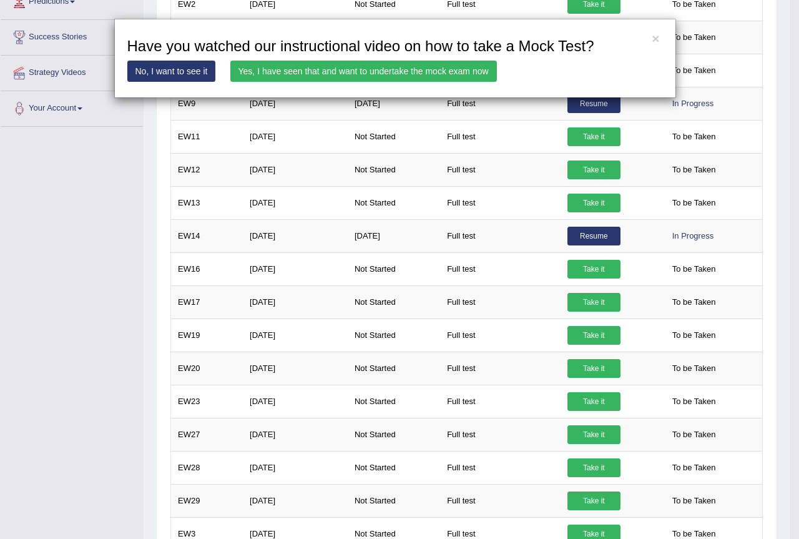
click at [272, 74] on link "Yes, I have seen that and want to undertake the mock exam now" at bounding box center [363, 71] width 267 height 21
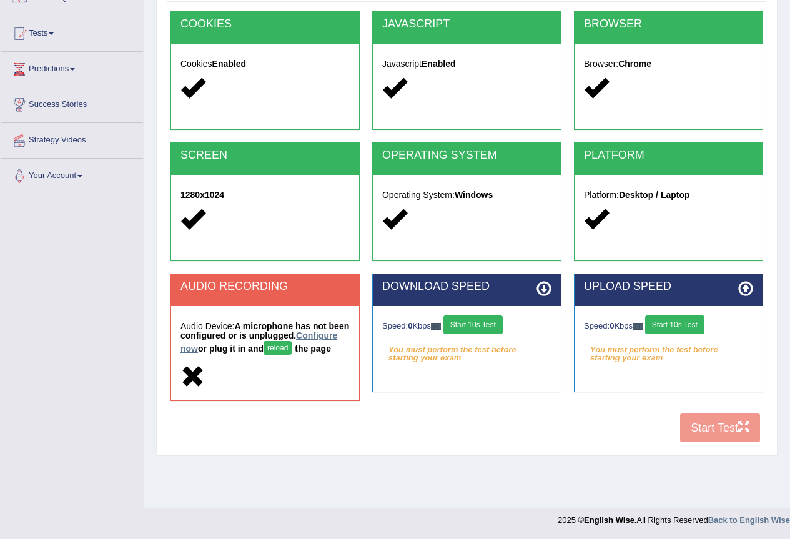
drag, startPoint x: 0, startPoint y: 0, endPoint x: 195, endPoint y: 348, distance: 399.3
click at [195, 348] on link "Configure now" at bounding box center [258, 341] width 157 height 23
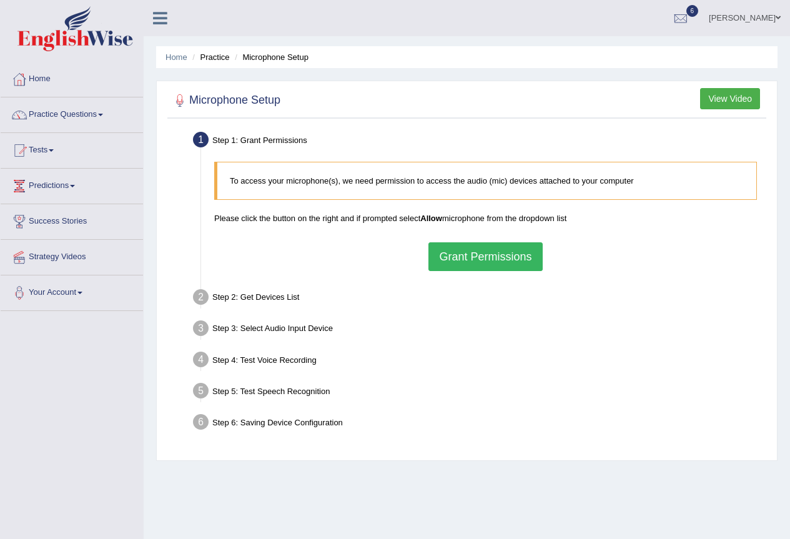
click at [474, 261] on button "Grant Permissions" at bounding box center [485, 256] width 114 height 29
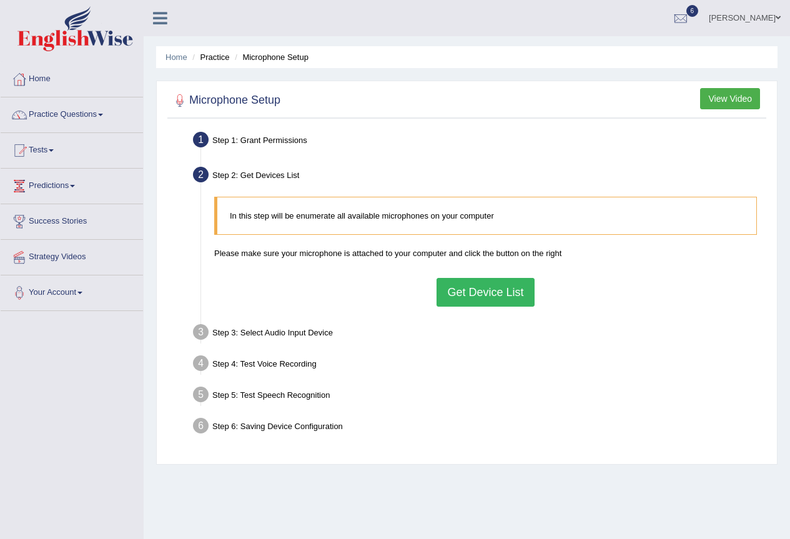
click at [454, 290] on button "Get Device List" at bounding box center [484, 292] width 97 height 29
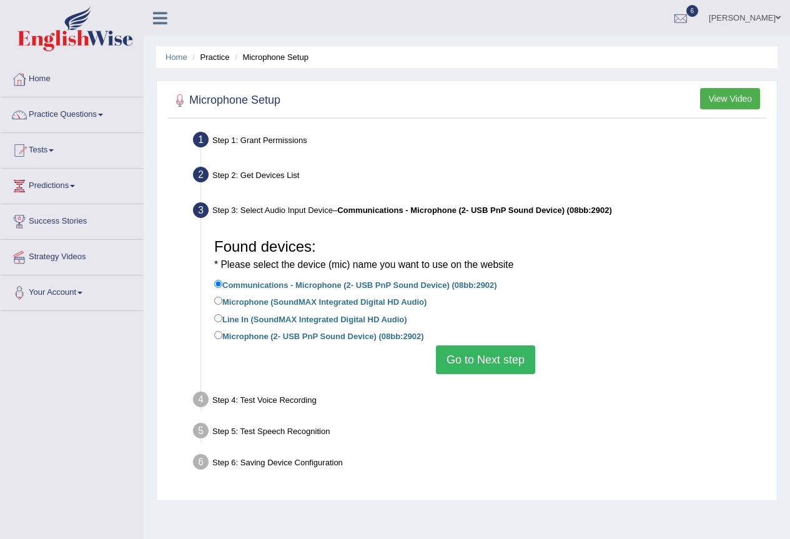
click at [446, 362] on button "Go to Next step" at bounding box center [485, 359] width 99 height 29
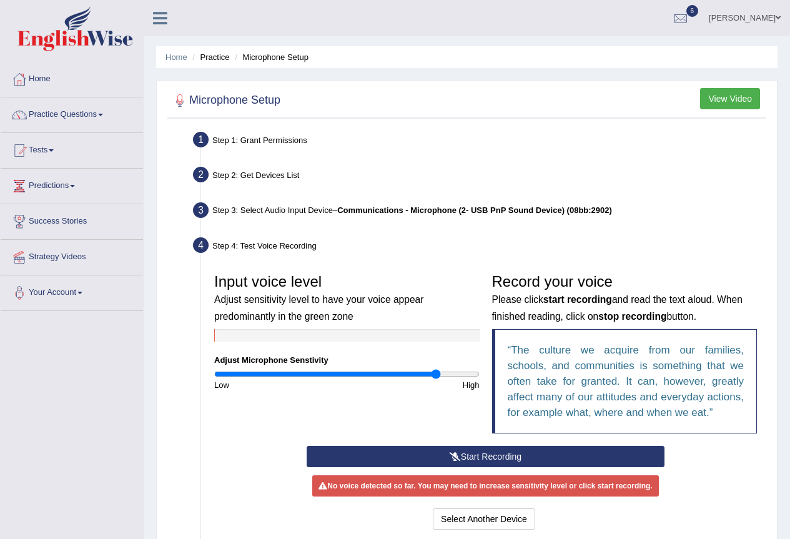
type input "1.7"
click at [436, 370] on input "range" at bounding box center [346, 374] width 265 height 10
click at [476, 451] on button "Start Recording" at bounding box center [485, 456] width 358 height 21
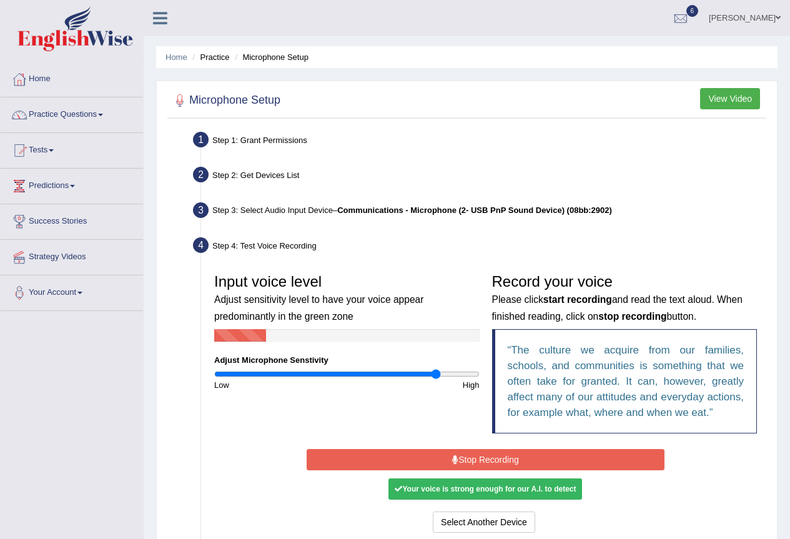
click at [509, 489] on div "Your voice is strong enough for our A.I. to detect" at bounding box center [484, 488] width 193 height 21
click at [723, 94] on button "View Video" at bounding box center [730, 98] width 60 height 21
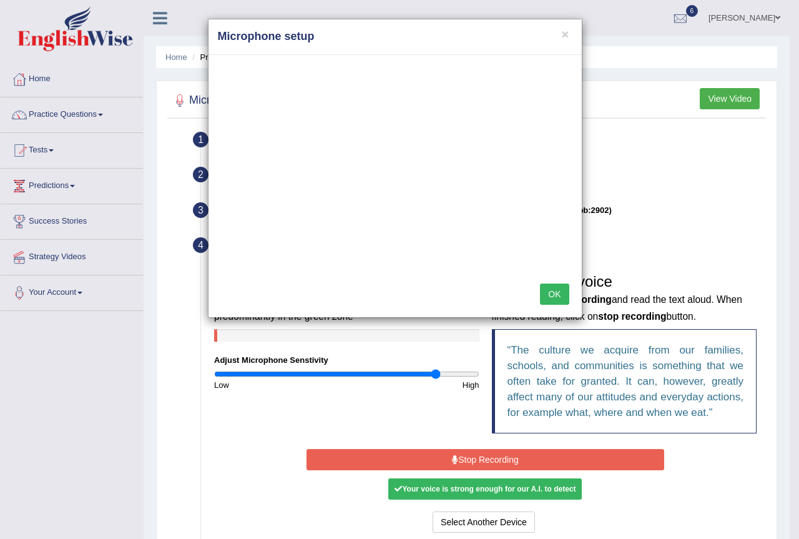
click at [559, 300] on button "OK" at bounding box center [554, 293] width 29 height 21
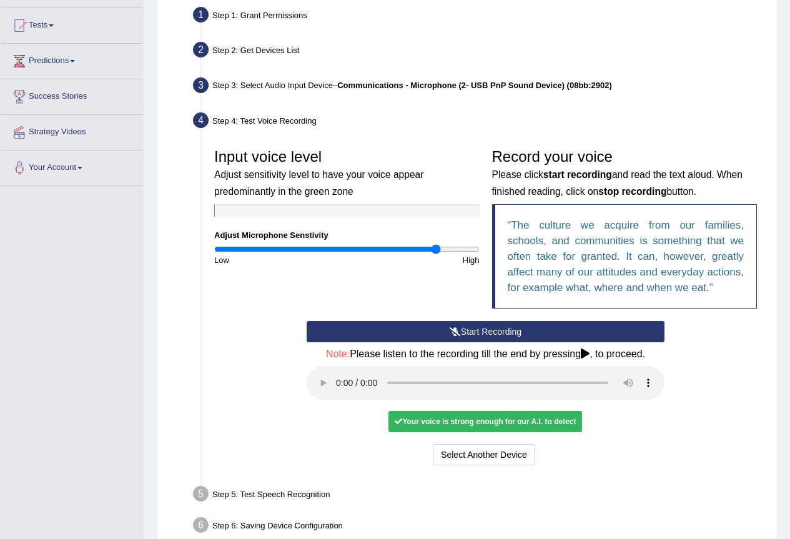
scroll to position [187, 0]
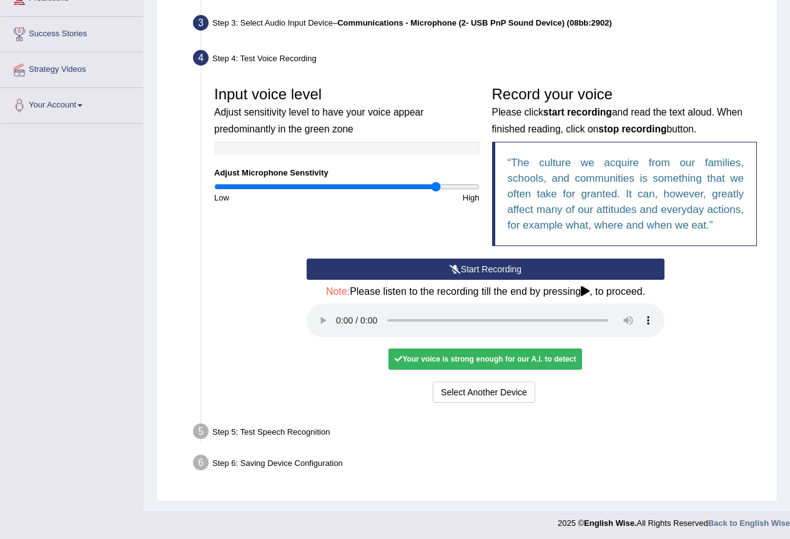
click at [463, 263] on button "Start Recording" at bounding box center [485, 268] width 358 height 21
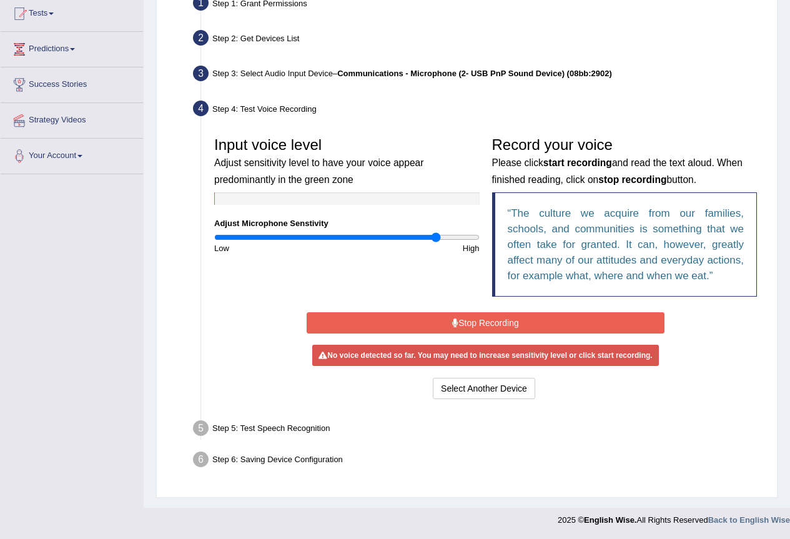
scroll to position [134, 0]
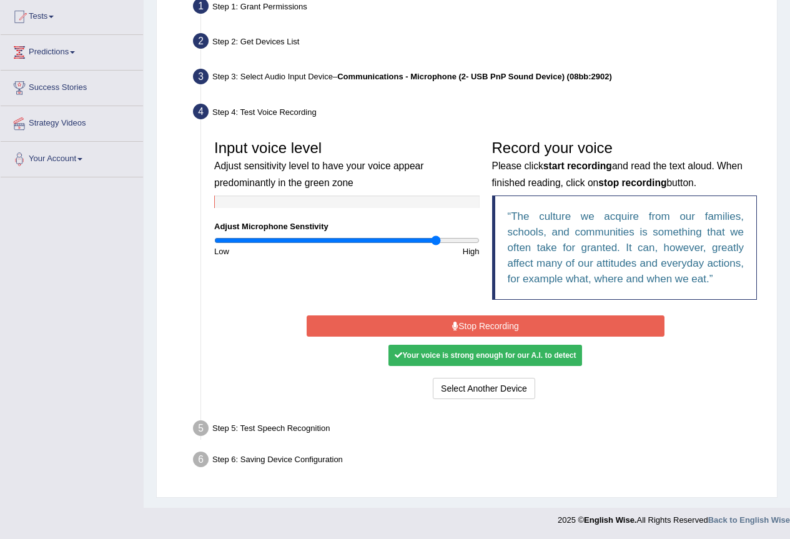
click at [452, 326] on icon at bounding box center [455, 325] width 6 height 9
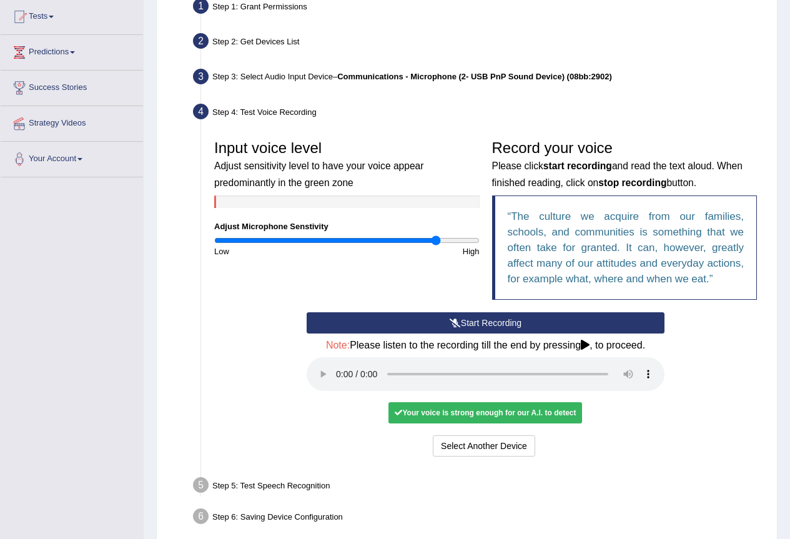
click at [385, 326] on button "Start Recording" at bounding box center [485, 322] width 358 height 21
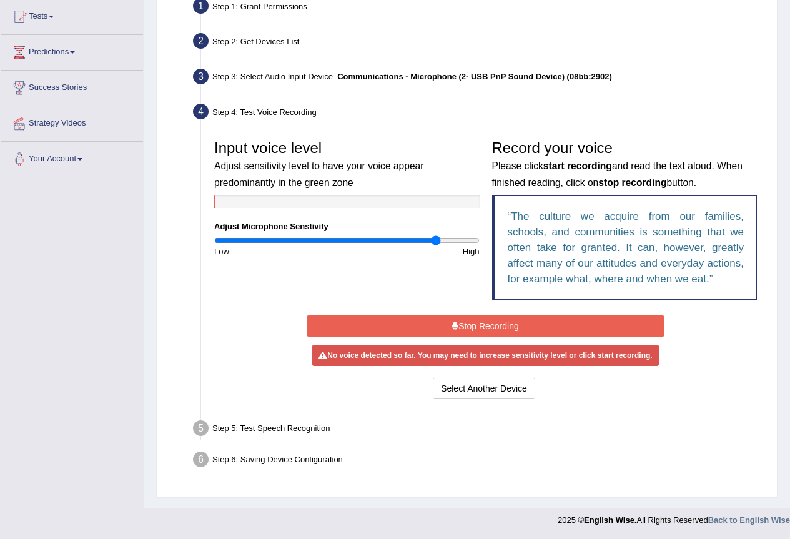
click at [418, 326] on button "Stop Recording" at bounding box center [485, 325] width 358 height 21
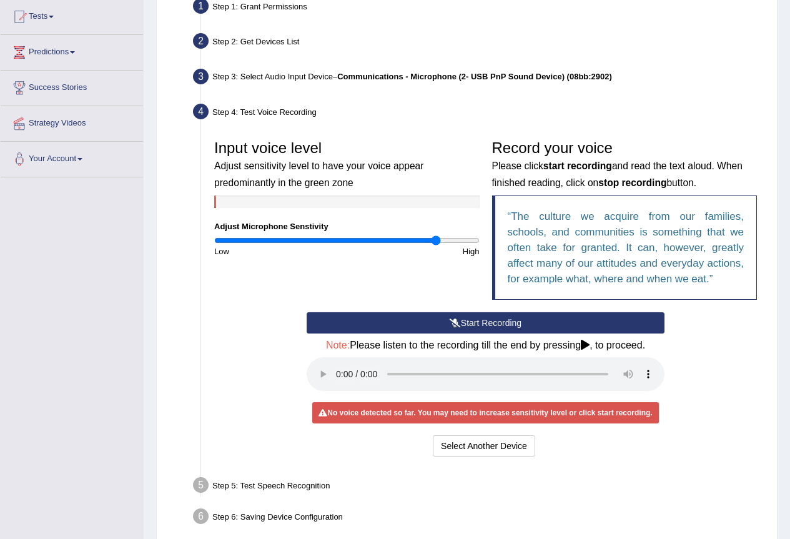
click at [453, 323] on icon at bounding box center [454, 322] width 11 height 9
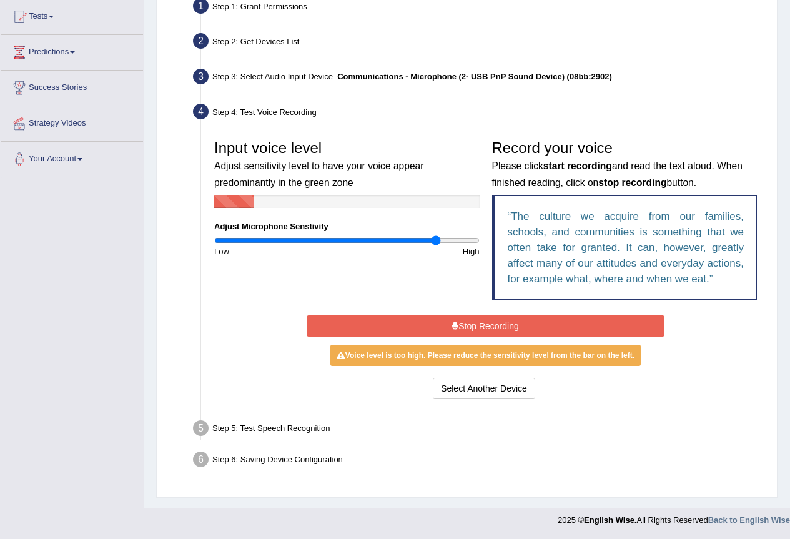
click at [455, 329] on icon at bounding box center [455, 325] width 6 height 9
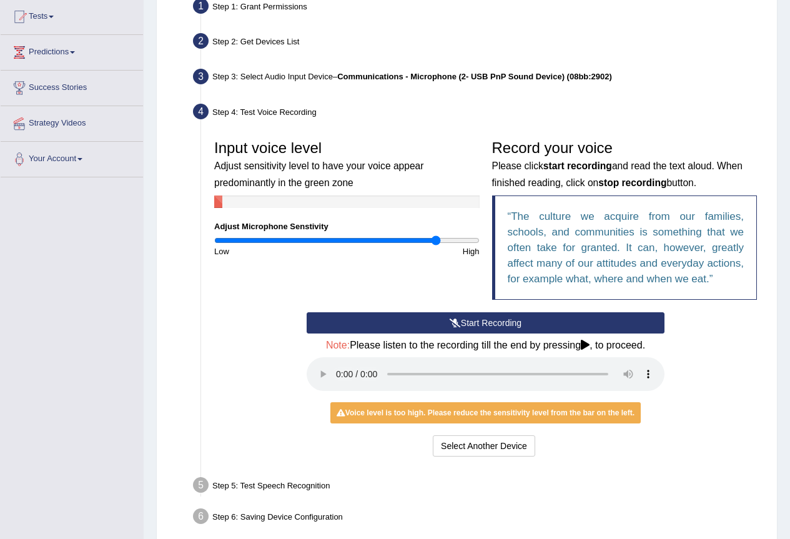
scroll to position [0, 0]
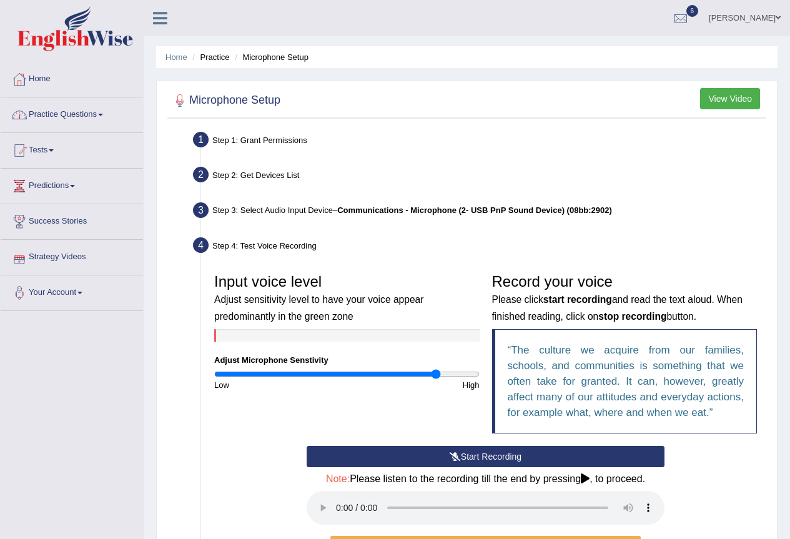
click at [753, 18] on link "[PERSON_NAME]" at bounding box center [744, 16] width 91 height 32
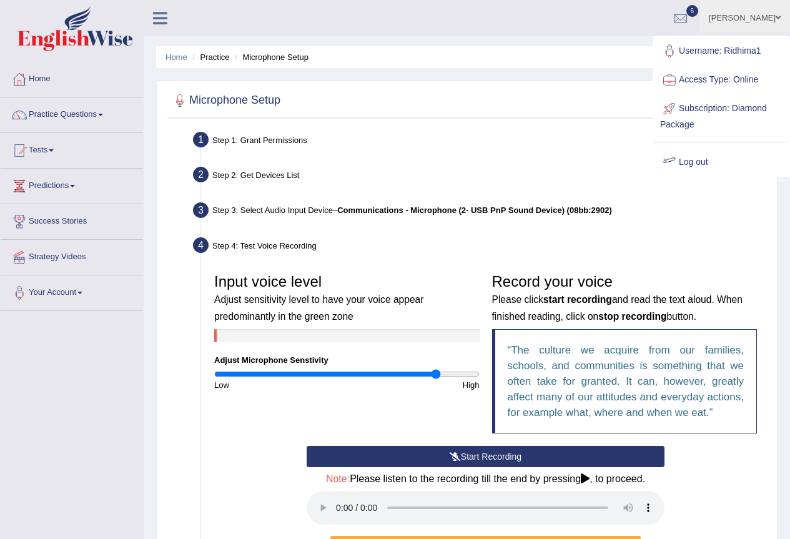
click at [694, 164] on link "Log out" at bounding box center [721, 162] width 135 height 29
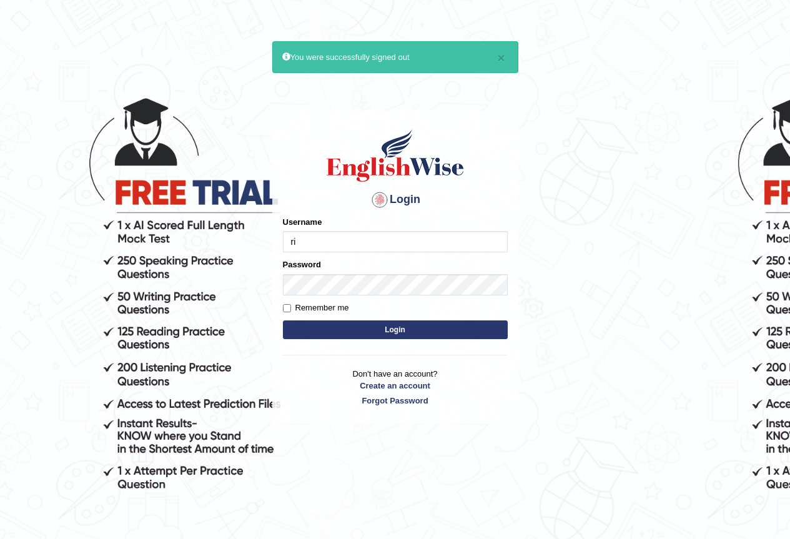
type input "Ridhima1"
click at [448, 341] on form "Please fix the following errors: Username Ridhima1 Password Remember me Login" at bounding box center [395, 278] width 225 height 125
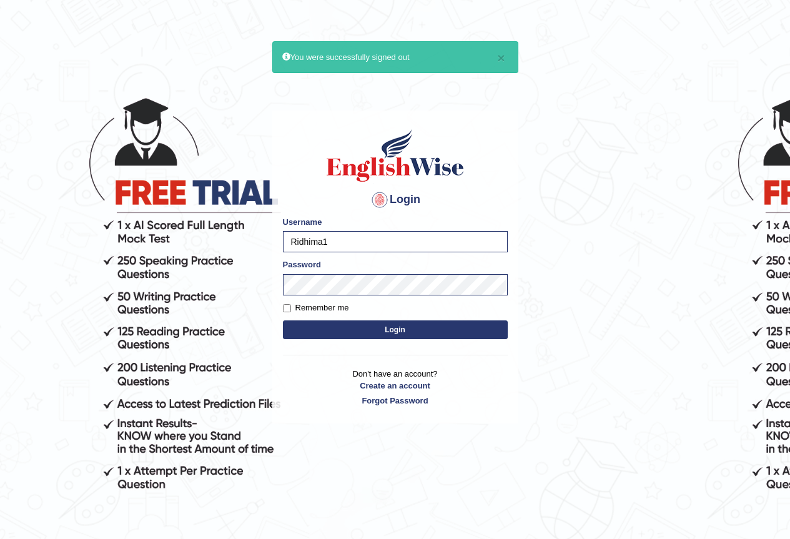
click at [458, 323] on button "Login" at bounding box center [395, 329] width 225 height 19
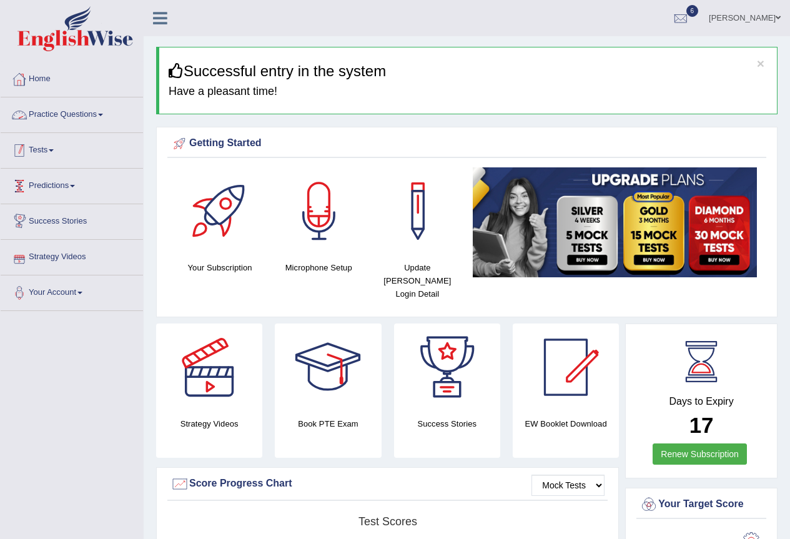
click at [61, 148] on link "Tests" at bounding box center [72, 148] width 142 height 31
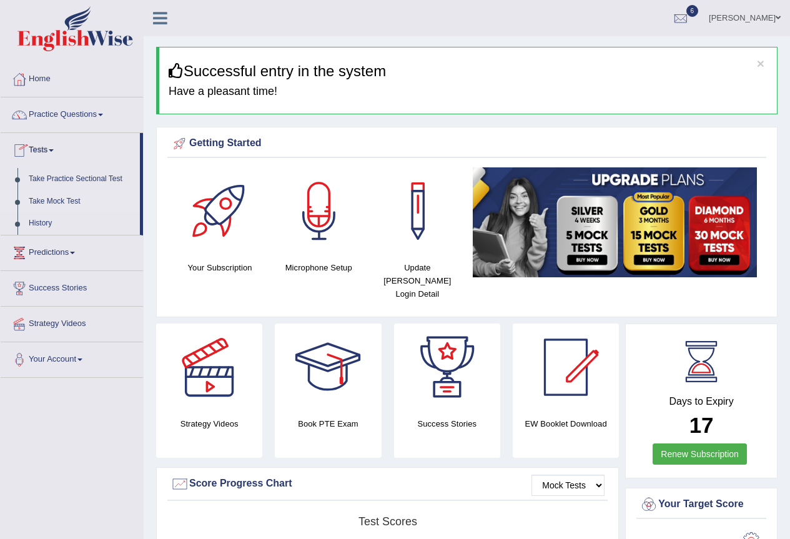
click at [62, 197] on link "Take Mock Test" at bounding box center [81, 201] width 117 height 22
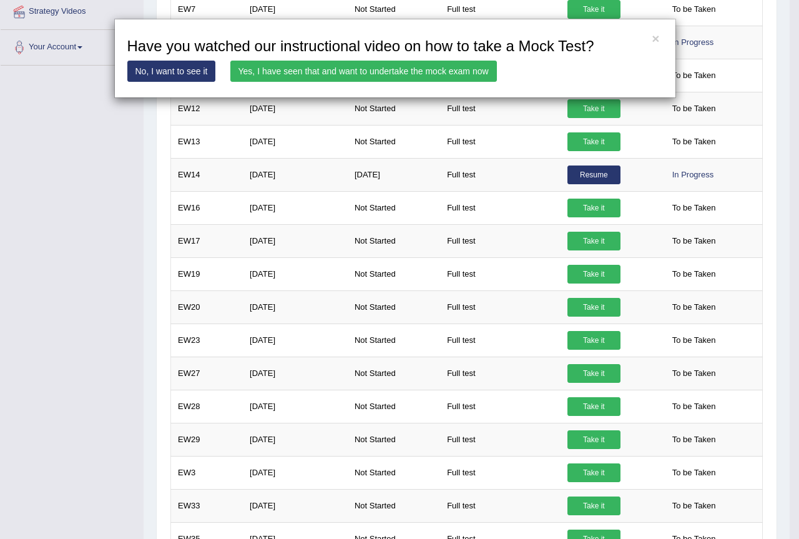
click at [366, 66] on link "Yes, I have seen that and want to undertake the mock exam now" at bounding box center [363, 71] width 267 height 21
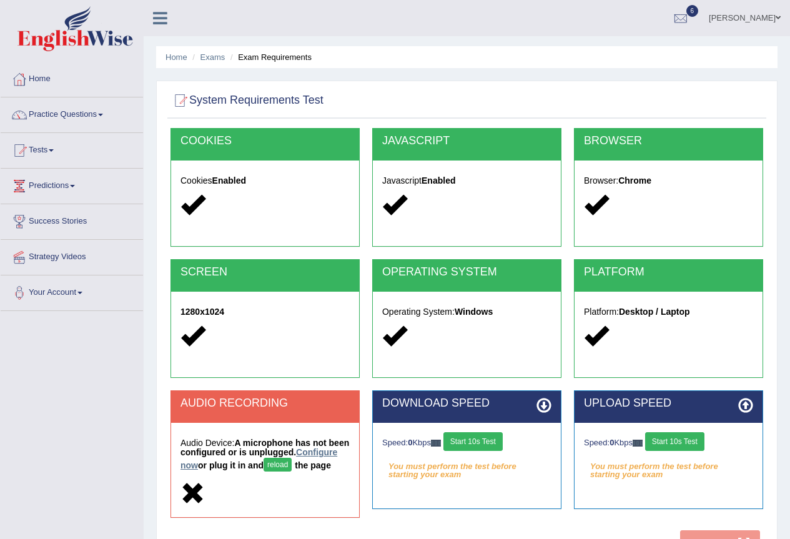
click at [196, 463] on link "Configure now" at bounding box center [258, 458] width 157 height 23
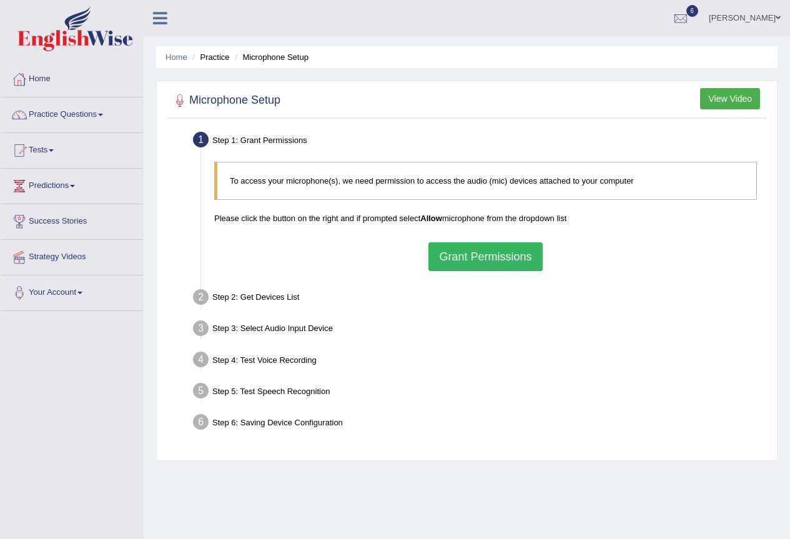
scroll to position [62, 0]
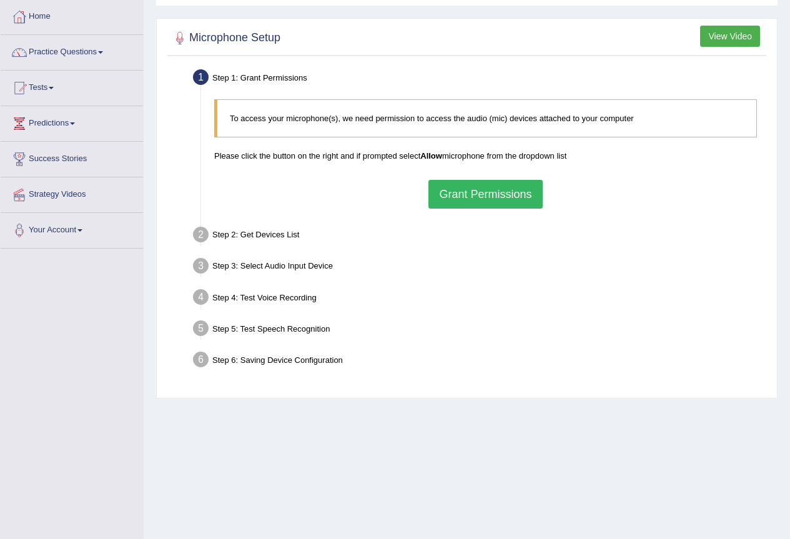
click at [494, 192] on button "Grant Permissions" at bounding box center [485, 194] width 114 height 29
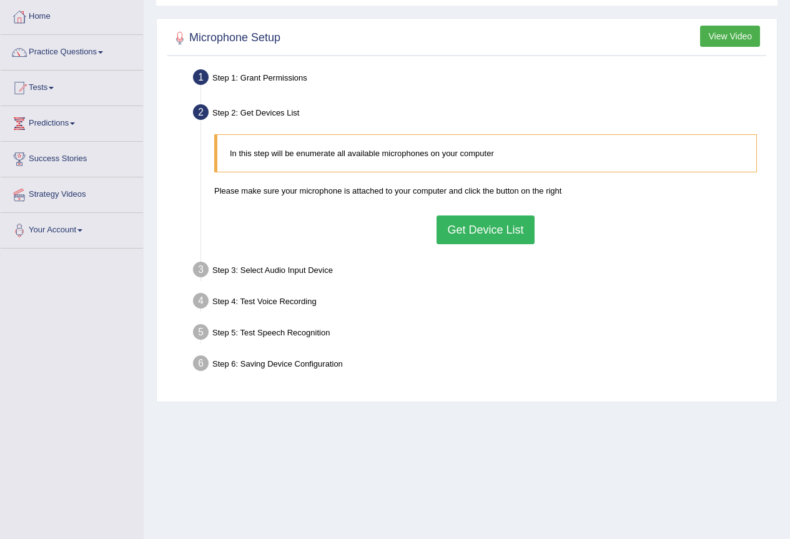
click at [516, 230] on button "Get Device List" at bounding box center [484, 229] width 97 height 29
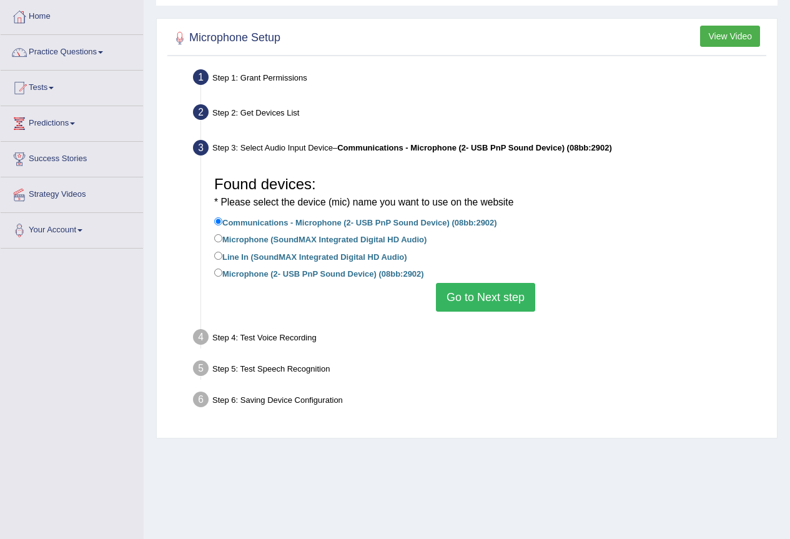
click at [469, 310] on button "Go to Next step" at bounding box center [485, 297] width 99 height 29
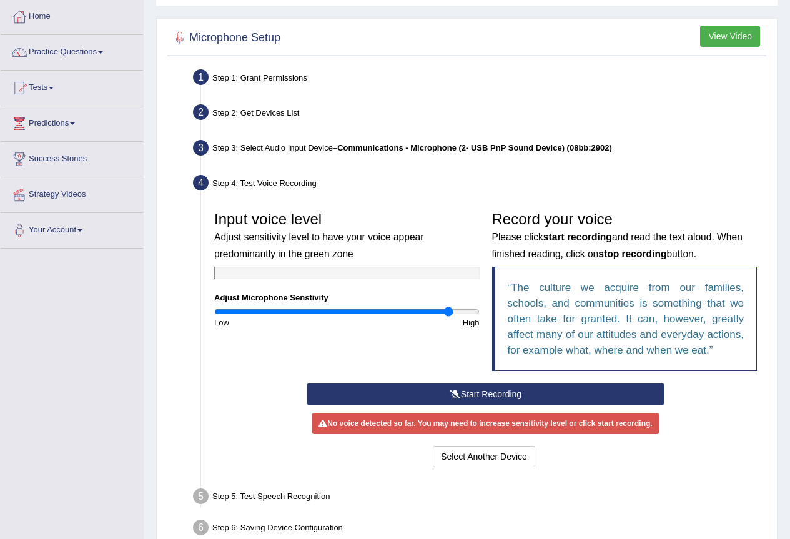
type input "1.8"
click at [448, 313] on input "range" at bounding box center [346, 311] width 265 height 10
click at [455, 388] on button "Start Recording" at bounding box center [485, 393] width 358 height 21
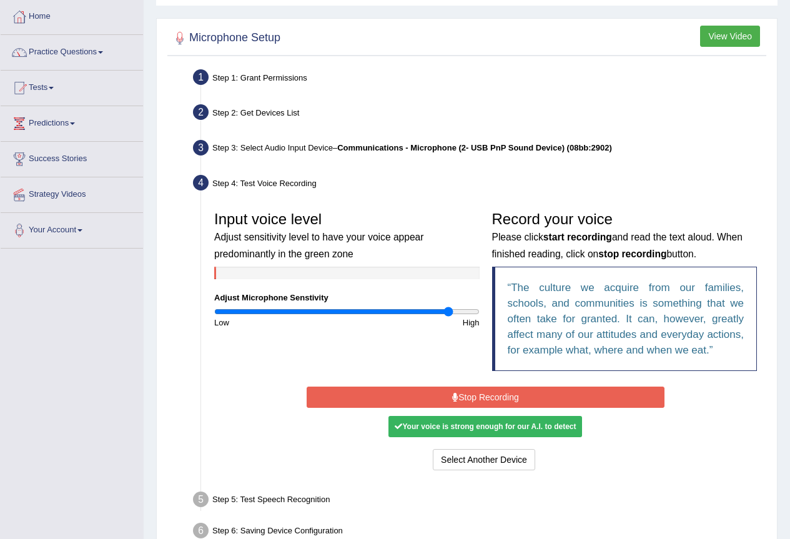
click at [481, 396] on button "Stop Recording" at bounding box center [485, 396] width 358 height 21
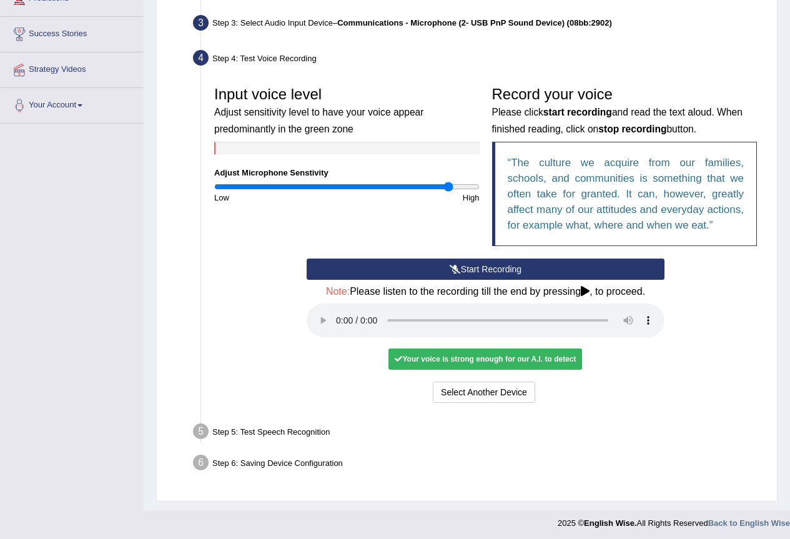
scroll to position [190, 0]
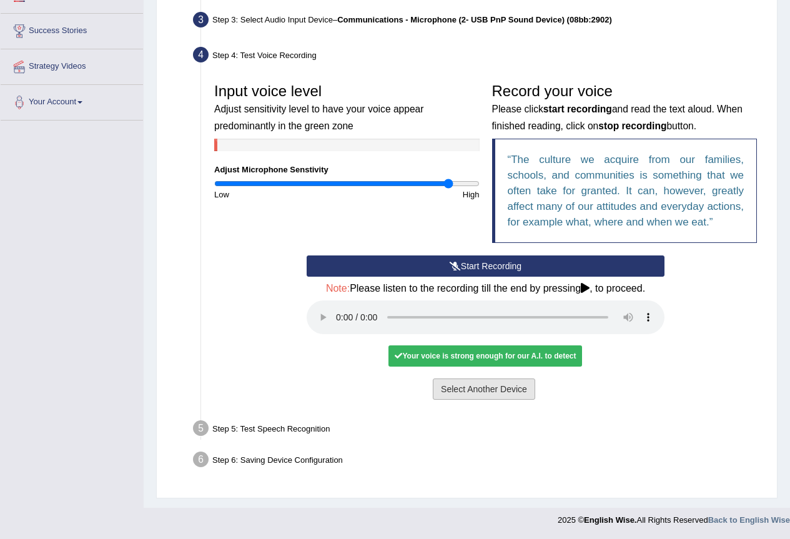
click at [497, 383] on button "Select Another Device" at bounding box center [484, 388] width 102 height 21
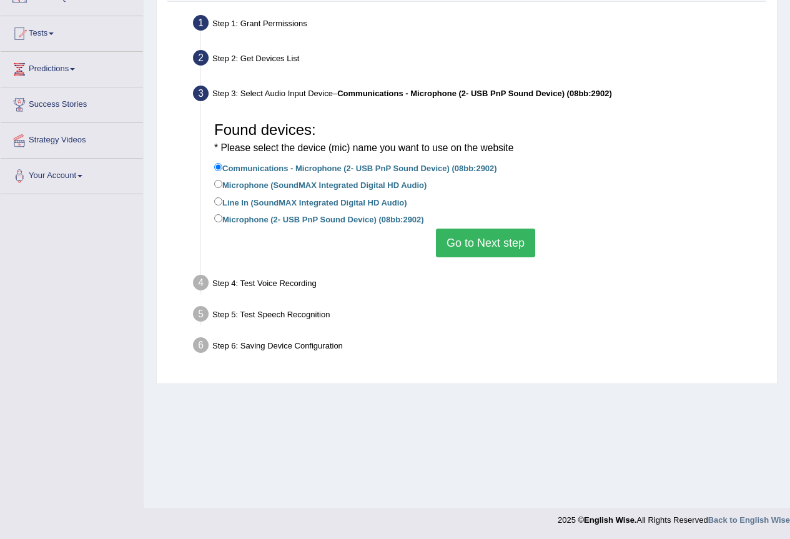
click at [248, 186] on label "Microphone (SoundMAX Integrated Digital HD Audio)" at bounding box center [320, 184] width 212 height 14
click at [222, 186] on input "Microphone (SoundMAX Integrated Digital HD Audio)" at bounding box center [218, 184] width 8 height 8
radio input "true"
click at [511, 246] on button "Go to Next step" at bounding box center [485, 242] width 99 height 29
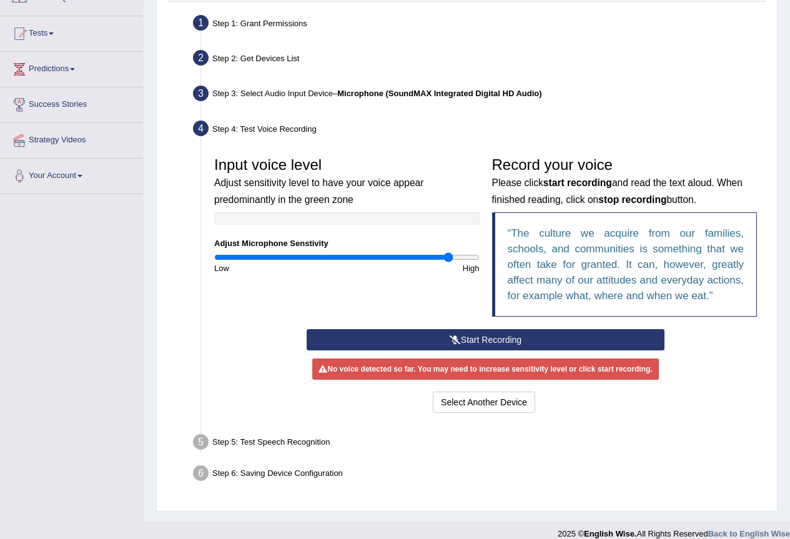
click at [492, 329] on button "Start Recording" at bounding box center [485, 339] width 358 height 21
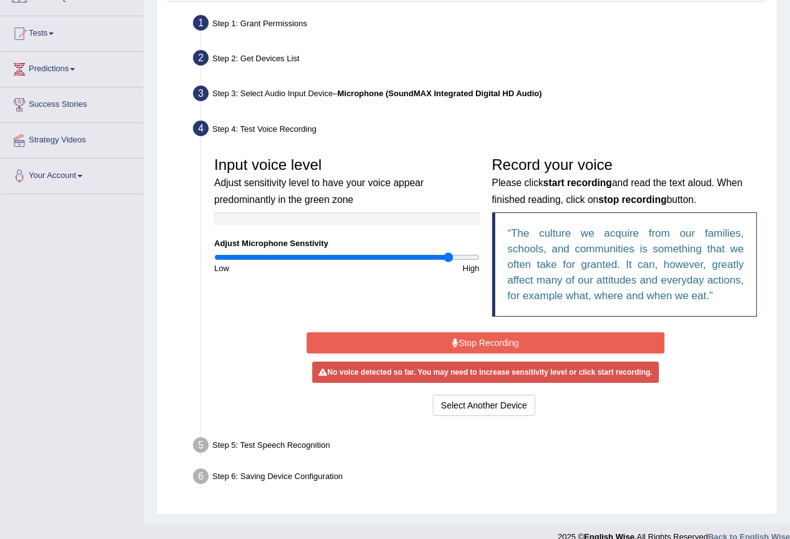
click at [499, 345] on button "Stop Recording" at bounding box center [485, 342] width 358 height 21
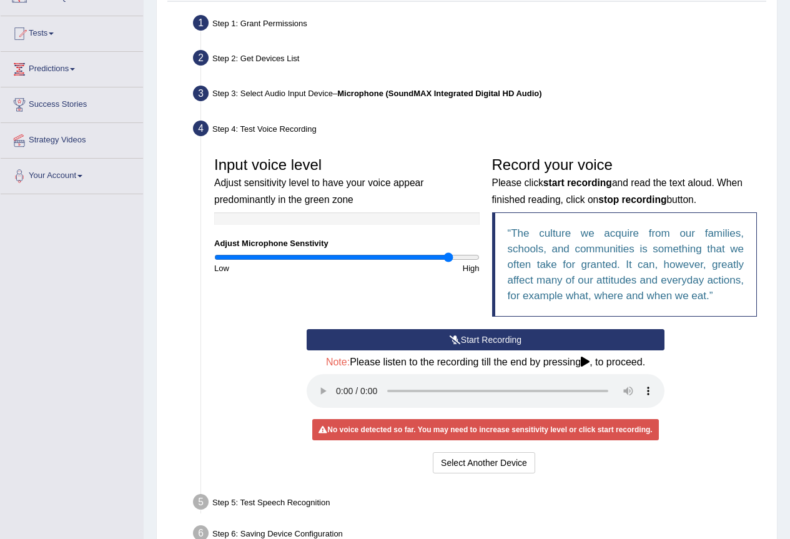
scroll to position [0, 0]
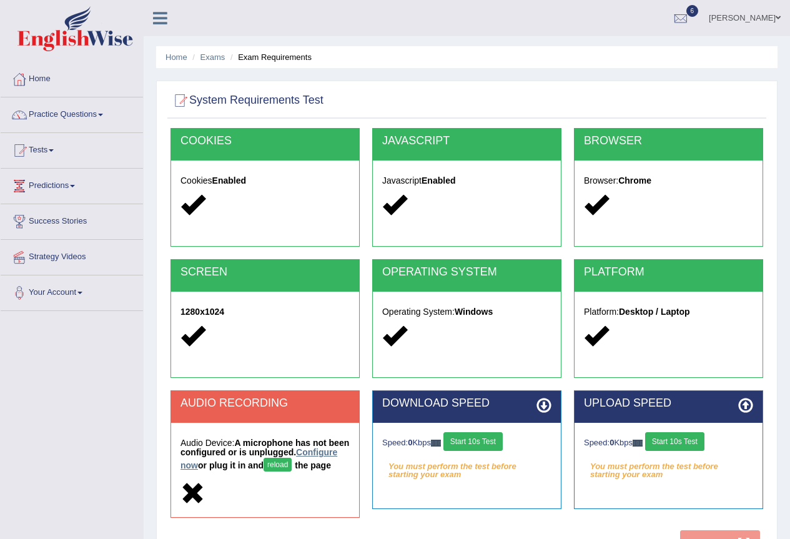
click at [227, 466] on link "Configure now" at bounding box center [258, 458] width 157 height 23
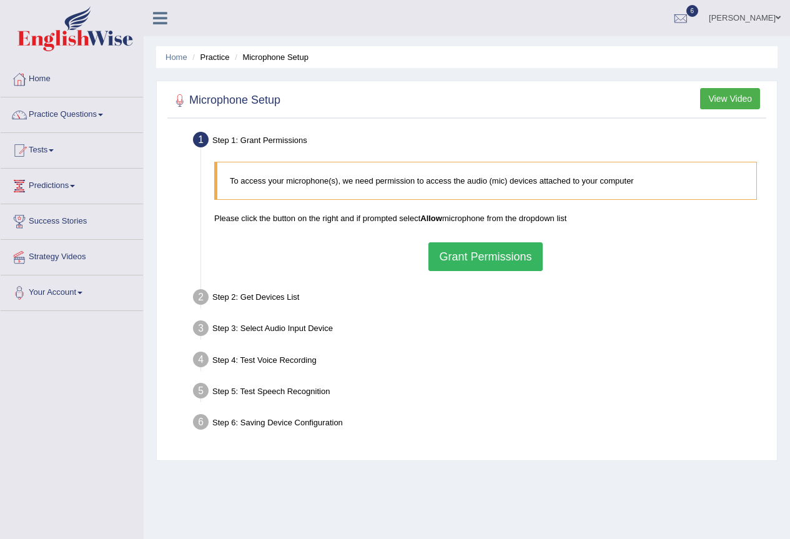
click at [516, 257] on button "Grant Permissions" at bounding box center [485, 256] width 114 height 29
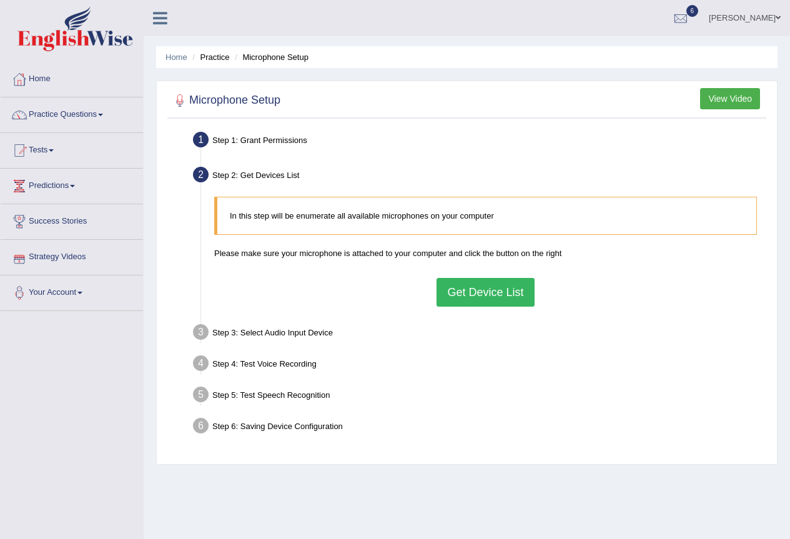
click at [503, 286] on button "Get Device List" at bounding box center [484, 292] width 97 height 29
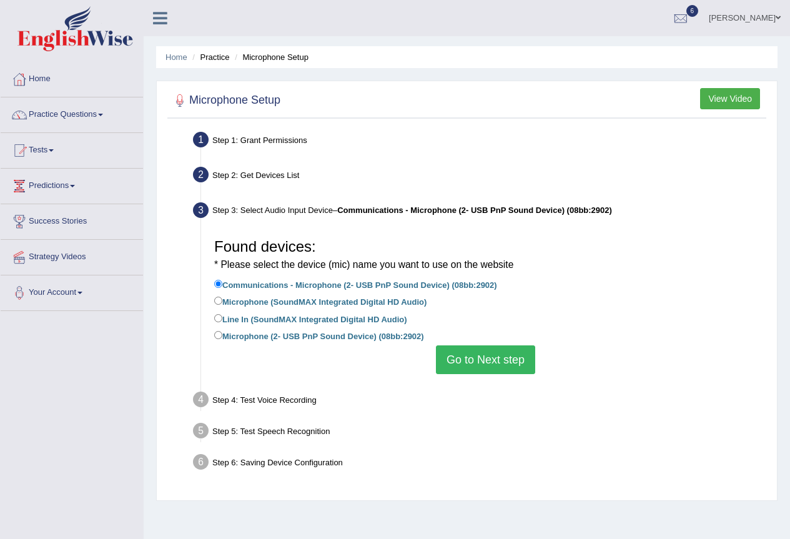
click at [502, 360] on button "Go to Next step" at bounding box center [485, 359] width 99 height 29
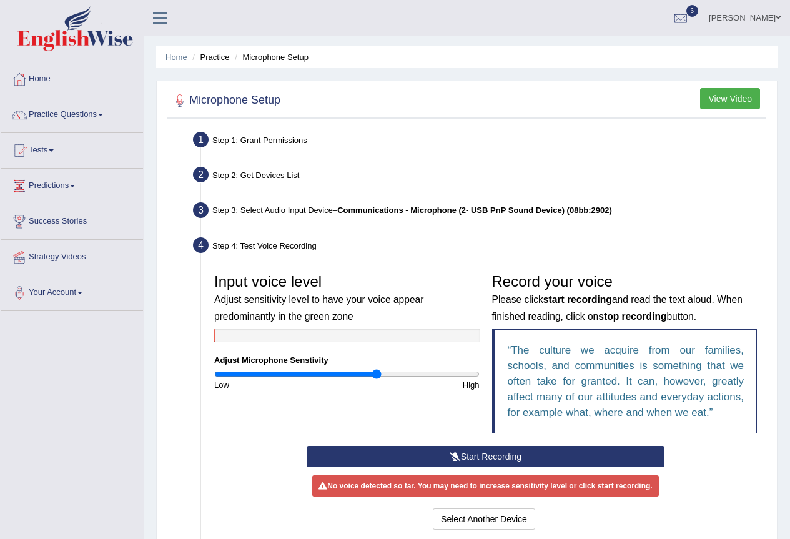
click at [377, 376] on input "range" at bounding box center [346, 374] width 265 height 10
type input "1.64"
click at [428, 373] on input "range" at bounding box center [346, 374] width 265 height 10
click at [466, 453] on button "Start Recording" at bounding box center [485, 456] width 358 height 21
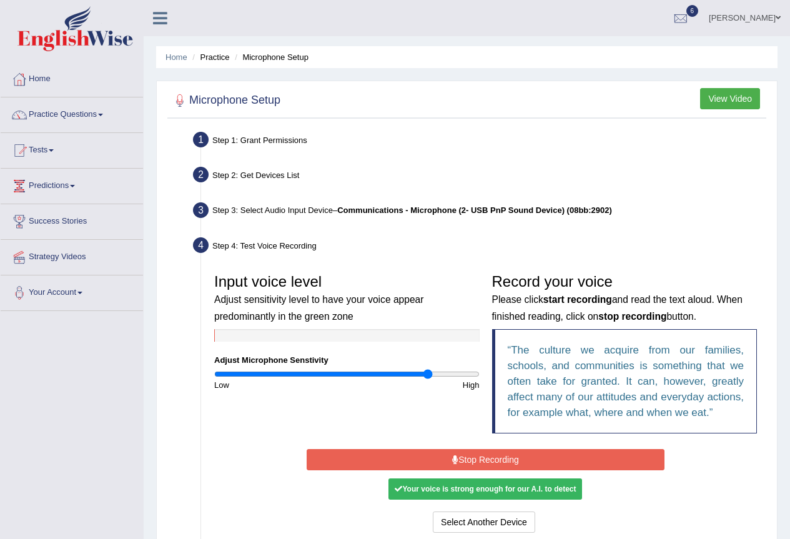
click at [465, 455] on button "Stop Recording" at bounding box center [485, 459] width 358 height 21
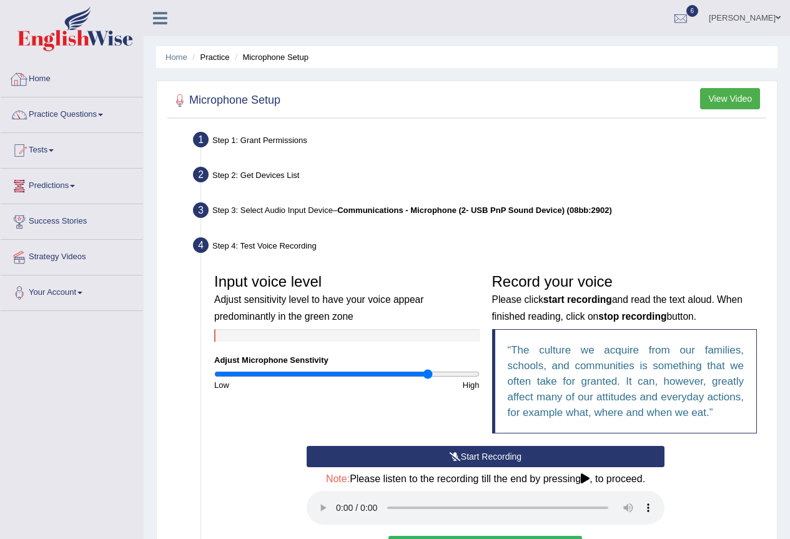
click at [62, 82] on link "Home" at bounding box center [72, 77] width 142 height 31
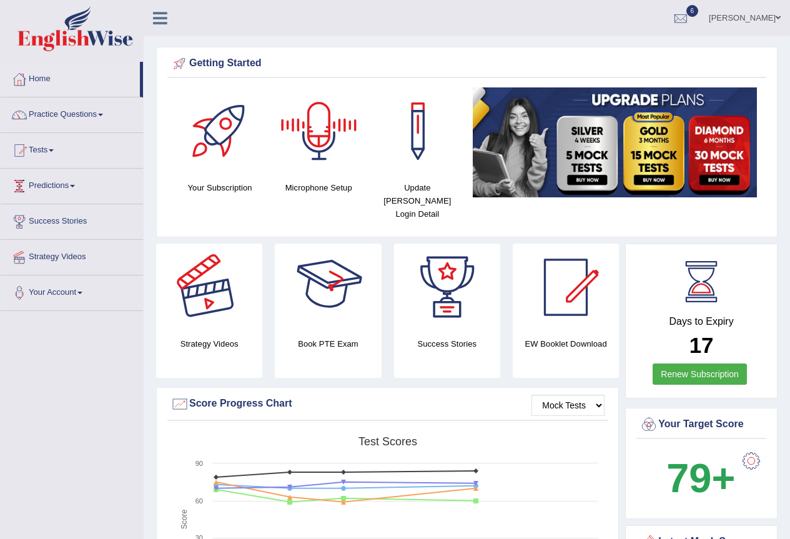
click at [39, 159] on link "Tests" at bounding box center [72, 148] width 142 height 31
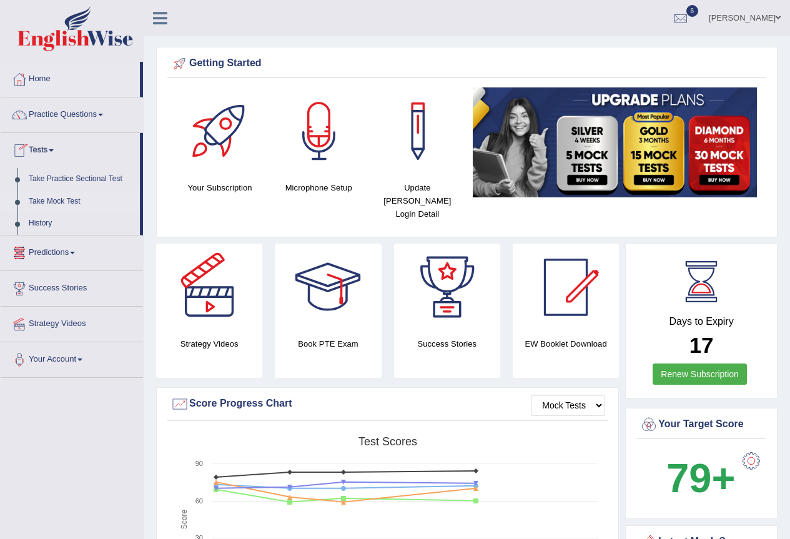
click at [82, 200] on link "Take Mock Test" at bounding box center [81, 201] width 117 height 22
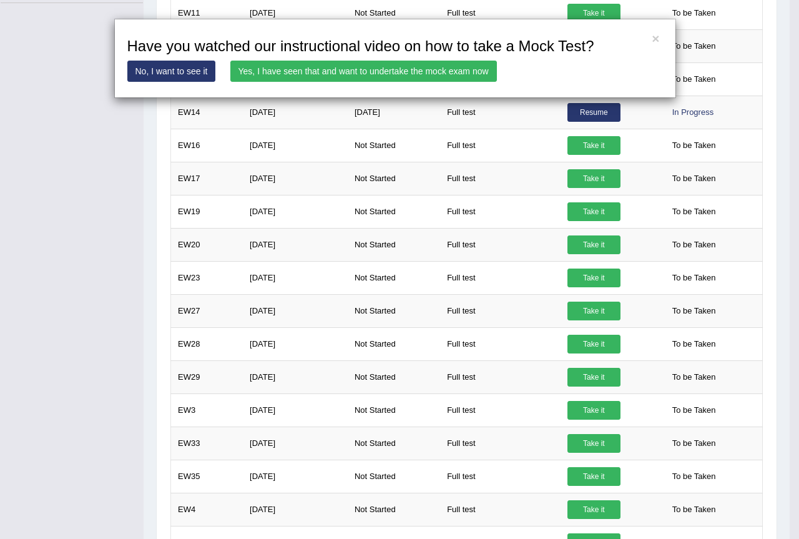
click at [298, 59] on div "× Have you watched our instructional video on how to take a Mock Test? No, I wa…" at bounding box center [395, 58] width 562 height 79
click at [298, 67] on link "Yes, I have seen that and want to undertake the mock exam now" at bounding box center [363, 71] width 267 height 21
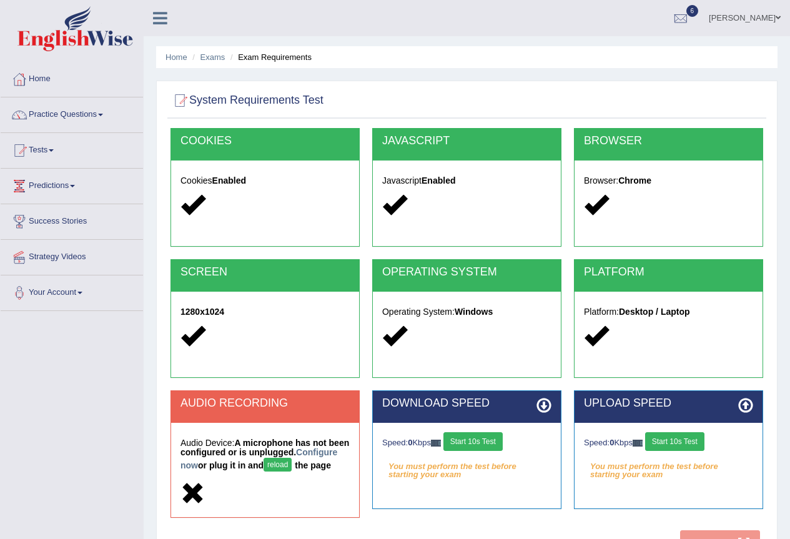
click at [500, 440] on button "Start 10s Test" at bounding box center [472, 441] width 59 height 19
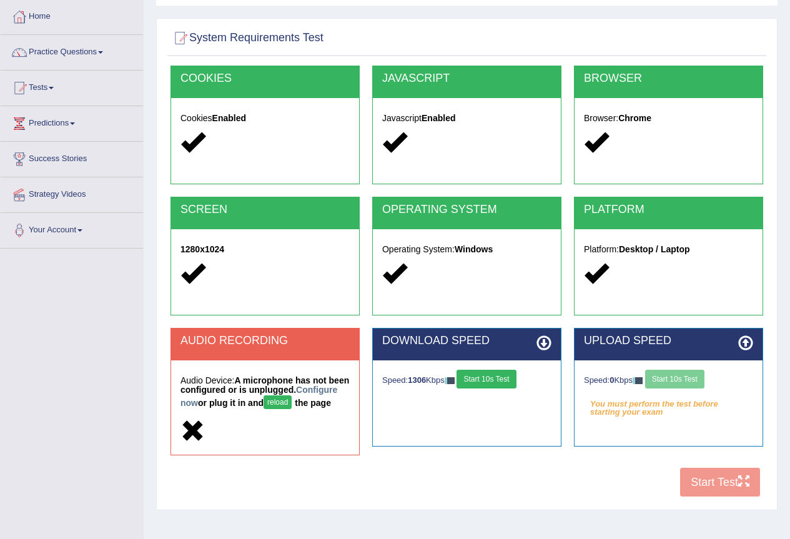
drag, startPoint x: 672, startPoint y: 384, endPoint x: 618, endPoint y: 376, distance: 54.3
click at [673, 388] on div "Speed: 0 Kbps Start 10s Test" at bounding box center [668, 381] width 169 height 22
click at [480, 377] on button "Start 10s Test" at bounding box center [485, 379] width 59 height 19
click at [688, 381] on button "Start 10s Test" at bounding box center [674, 379] width 59 height 19
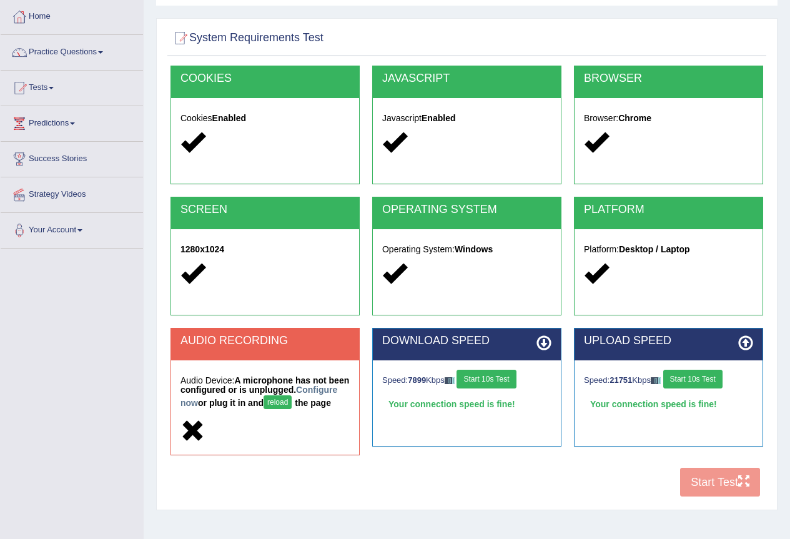
click at [291, 398] on button "reload" at bounding box center [277, 402] width 28 height 14
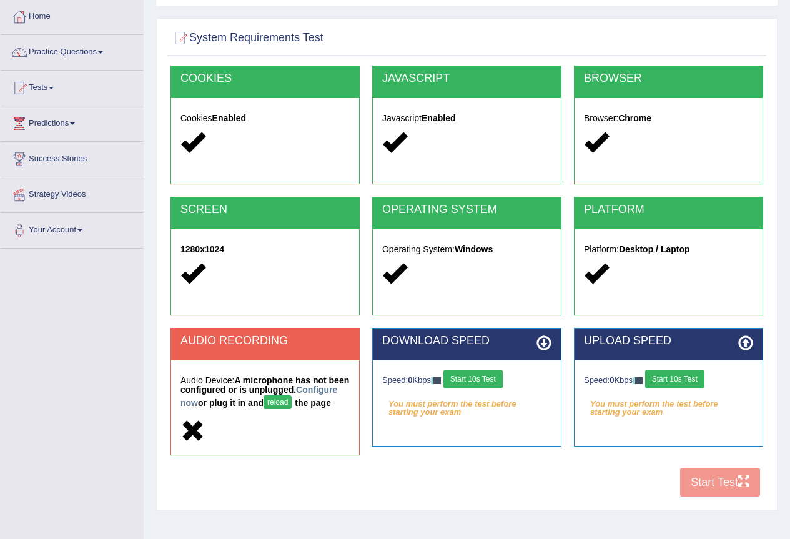
scroll to position [62, 0]
click at [491, 383] on button "Start 10s Test" at bounding box center [472, 379] width 59 height 19
click at [692, 381] on button "Start 10s Test" at bounding box center [674, 379] width 59 height 19
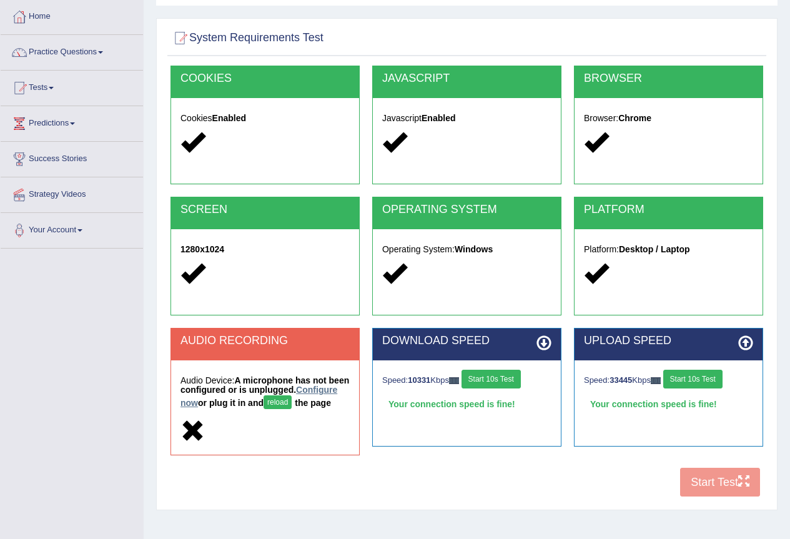
click at [222, 400] on link "Configure now" at bounding box center [258, 395] width 157 height 23
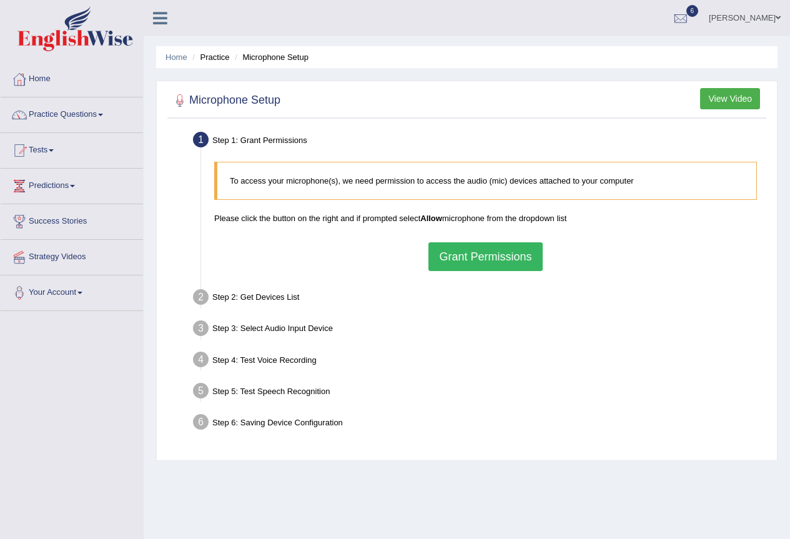
click at [443, 262] on button "Grant Permissions" at bounding box center [485, 256] width 114 height 29
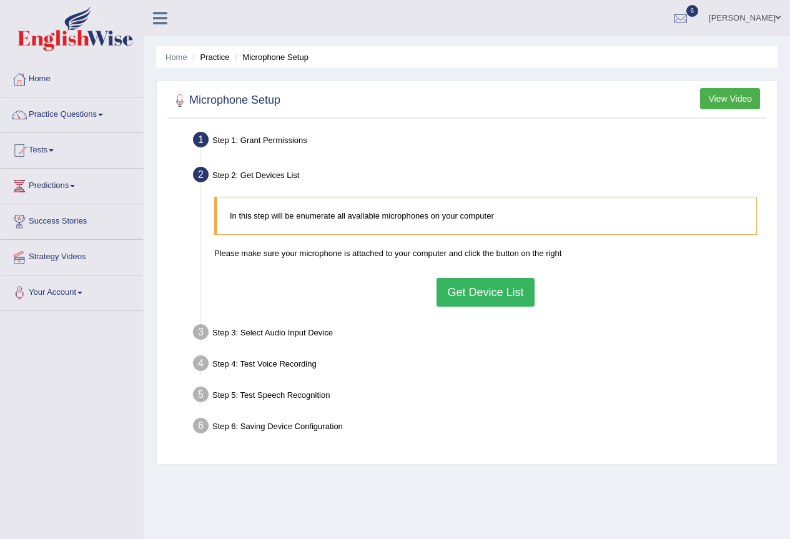
click at [453, 288] on button "Get Device List" at bounding box center [484, 292] width 97 height 29
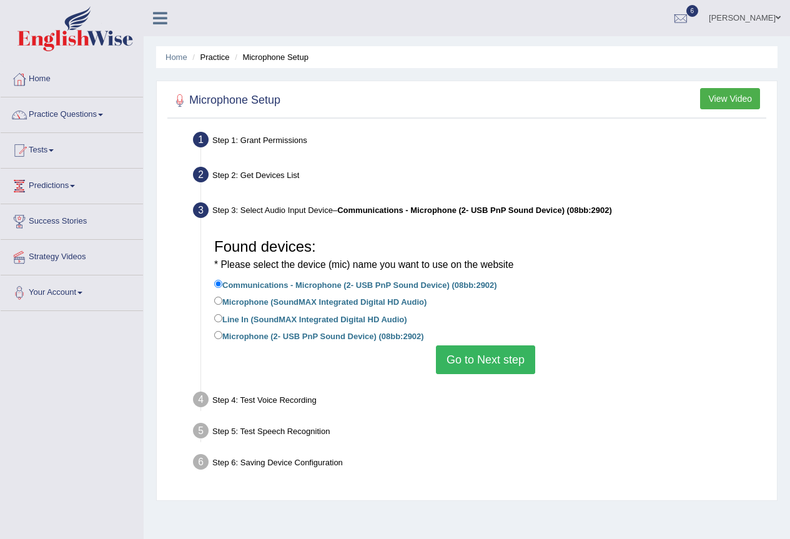
click at [464, 370] on button "Go to Next step" at bounding box center [485, 359] width 99 height 29
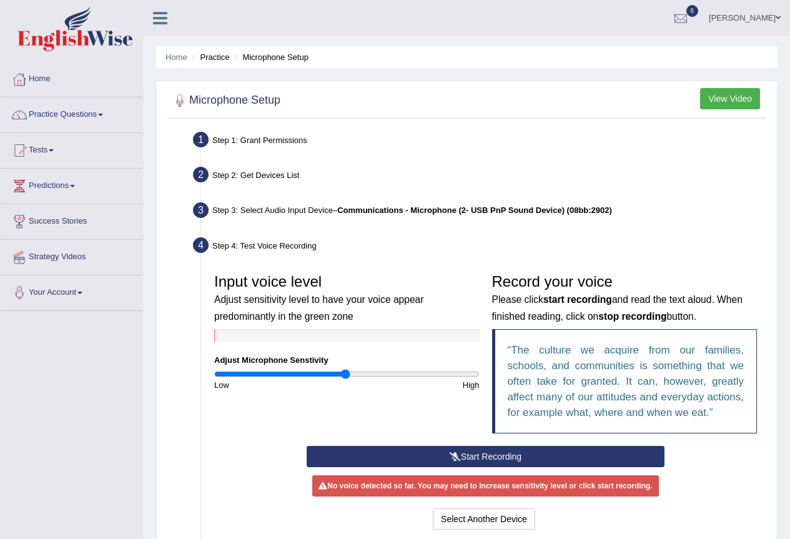
click at [447, 371] on div "Input voice level Adjust sensitivity level to have your voice appear predominan…" at bounding box center [347, 329] width 278 height 124
type input "1.78"
click at [447, 373] on input "range" at bounding box center [346, 374] width 265 height 10
click at [474, 453] on button "Start Recording" at bounding box center [485, 456] width 358 height 21
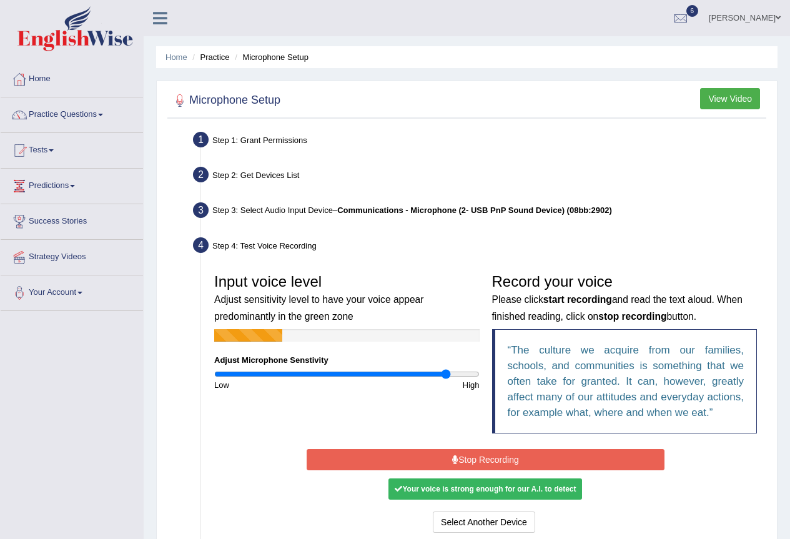
click at [486, 457] on button "Stop Recording" at bounding box center [485, 459] width 358 height 21
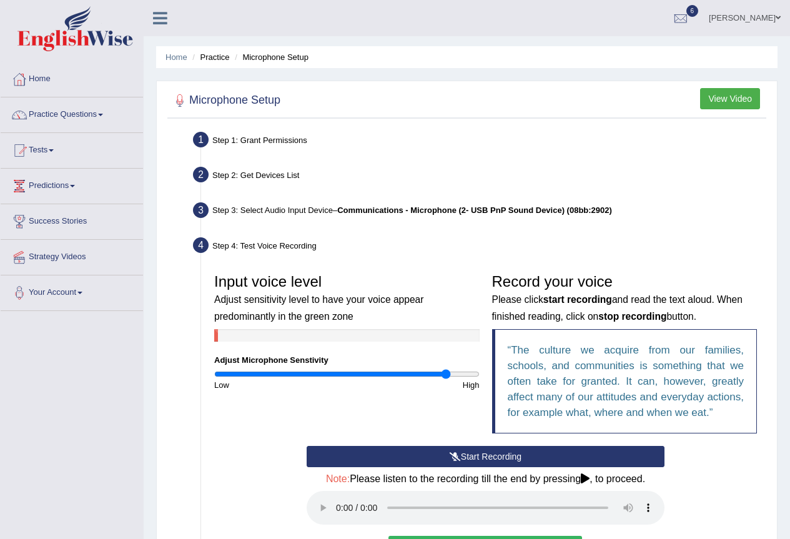
scroll to position [190, 0]
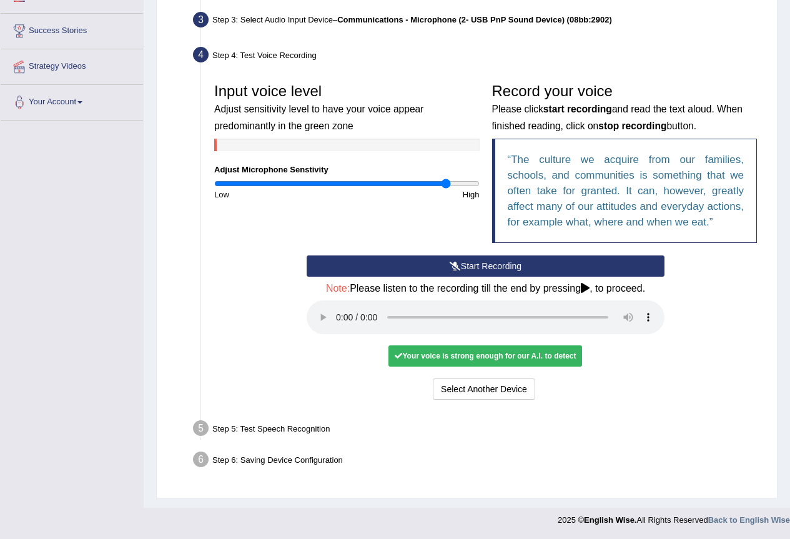
click at [789, 14] on div "Home Practice Microphone Setup You have already completed the setup earlier wit…" at bounding box center [467, 159] width 646 height 698
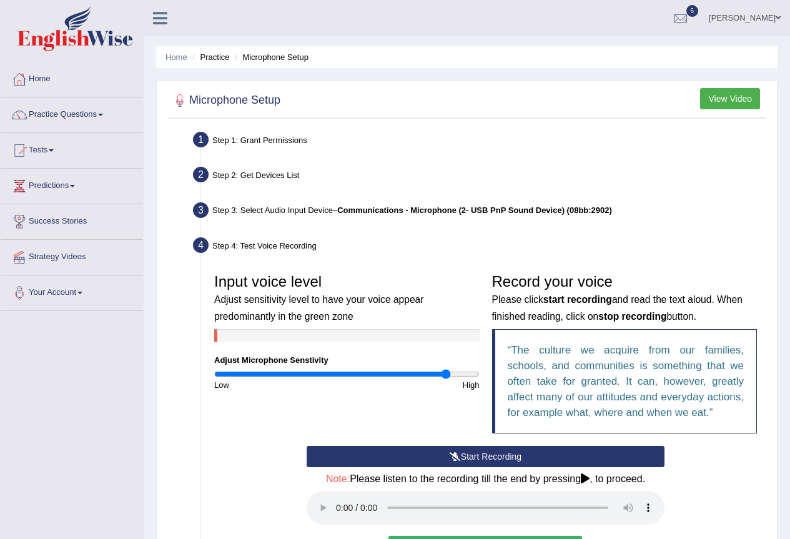
click at [765, 20] on link "Ridhima Arora" at bounding box center [744, 16] width 91 height 32
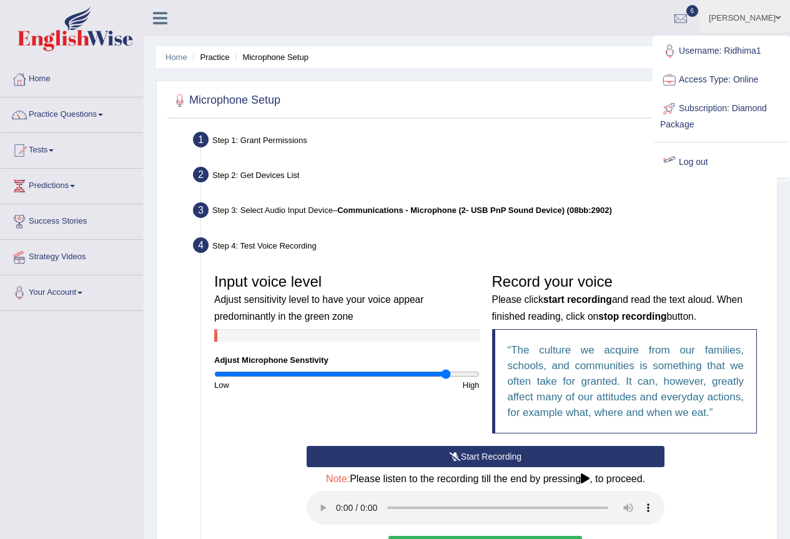
click at [697, 162] on link "Log out" at bounding box center [721, 162] width 135 height 29
